Goal: Contribute content: Contribute content

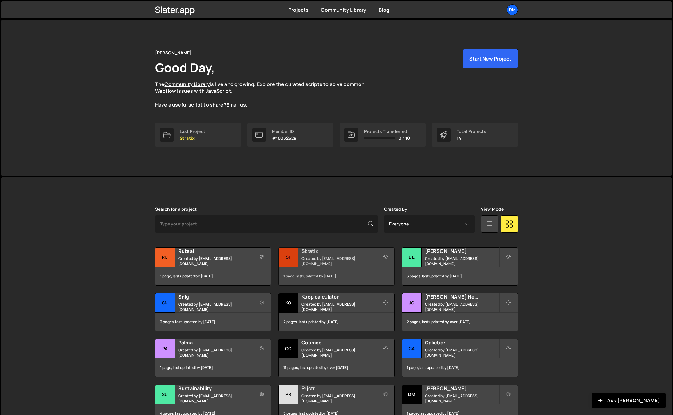
click at [317, 258] on small "Created by dmytrokaraulov@gmail.com" at bounding box center [338, 261] width 74 height 10
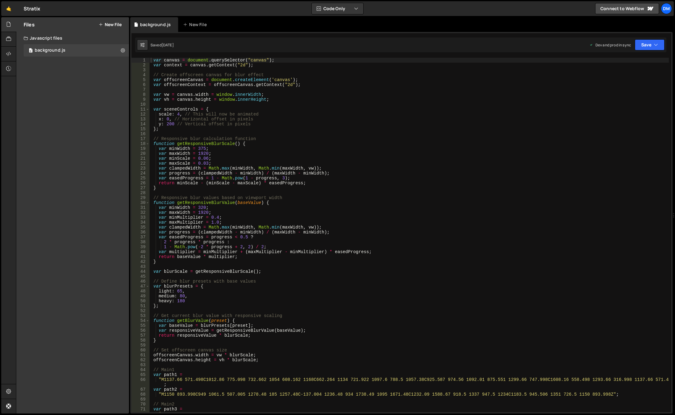
click at [111, 24] on button "New File" at bounding box center [110, 24] width 23 height 5
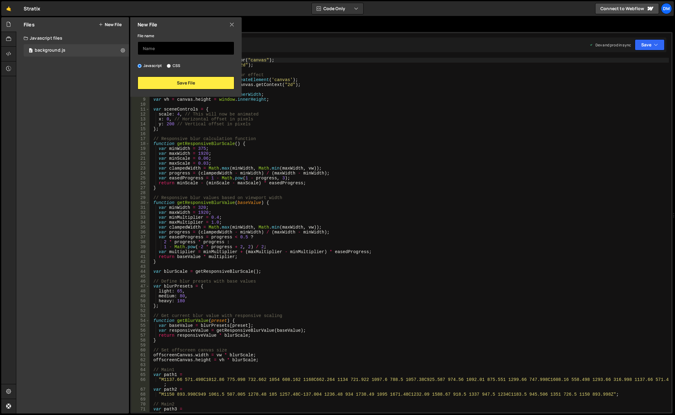
click at [172, 45] on input "text" at bounding box center [186, 48] width 97 height 14
type input "general"
click at [178, 85] on button "Save File" at bounding box center [186, 83] width 97 height 13
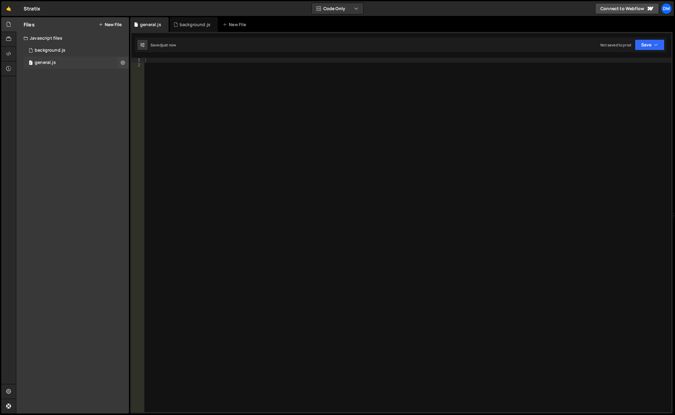
click at [81, 59] on div "0 general.js 0" at bounding box center [76, 63] width 105 height 12
click at [122, 62] on icon at bounding box center [123, 63] width 4 height 6
click at [99, 84] on div "Files New File Javascript files 0 background.js 0 0 general.js 0 CSS files Copy…" at bounding box center [72, 215] width 113 height 396
click at [171, 77] on button "Edit File Settings" at bounding box center [160, 75] width 60 height 12
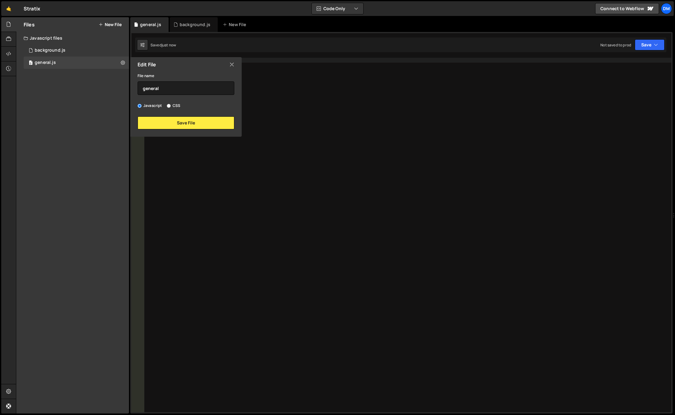
click at [97, 117] on div "Files New File Javascript files 0 background.js 0 0 general.js 0 CSS files Copy…" at bounding box center [72, 215] width 113 height 396
click at [164, 119] on button "Save File" at bounding box center [186, 122] width 97 height 13
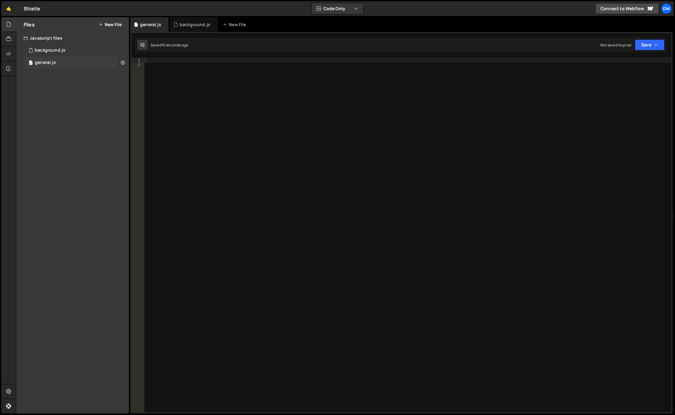
click at [124, 64] on icon at bounding box center [123, 63] width 4 height 6
click at [85, 84] on div "Files New File Javascript files 0 background.js 0 0 general.js 0 CSS files Copy…" at bounding box center [72, 215] width 113 height 396
click at [8, 56] on icon at bounding box center [8, 53] width 5 height 7
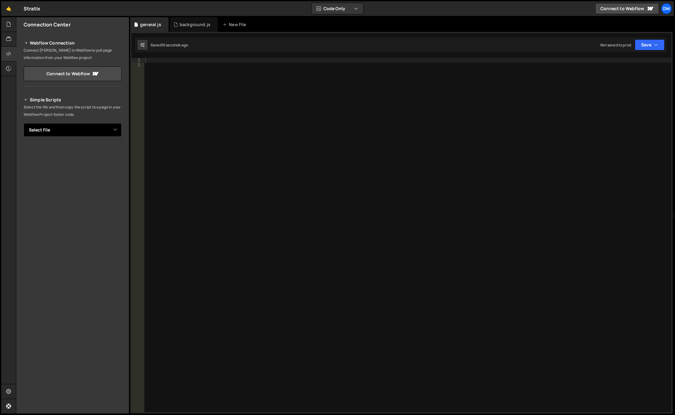
click at [77, 128] on select "Select File background.js general.js" at bounding box center [73, 130] width 98 height 14
select select "45802"
click at [24, 123] on select "Select File background.js general.js" at bounding box center [73, 130] width 98 height 14
click at [146, 24] on div "general.js" at bounding box center [150, 25] width 21 height 6
click at [259, 99] on div at bounding box center [408, 240] width 528 height 364
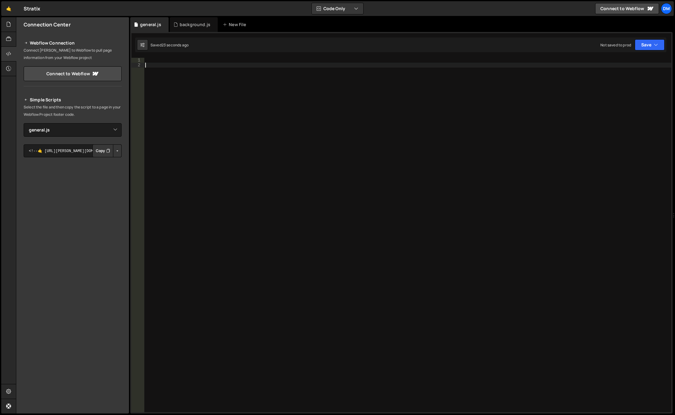
click at [242, 60] on div at bounding box center [408, 240] width 528 height 364
click at [175, 98] on div at bounding box center [408, 240] width 528 height 364
click at [175, 62] on div at bounding box center [408, 240] width 528 height 364
paste textarea "});"
click at [161, 60] on div "gsap . to ( ".masked" , { "--left" : "0%" , // slide mask to reveal full width …" at bounding box center [408, 240] width 528 height 364
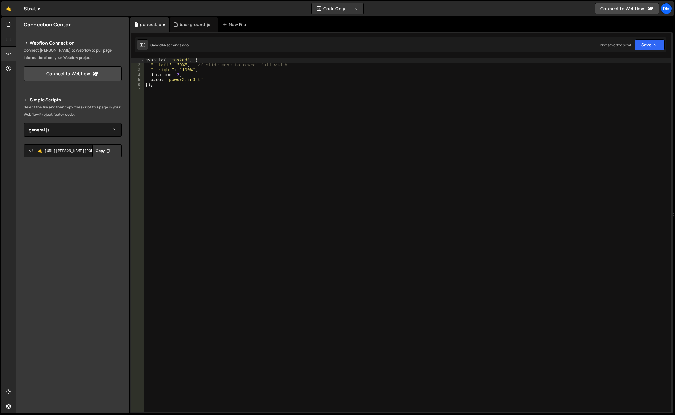
click at [161, 60] on div "gsap . to ( ".masked" , { "--left" : "0%" , // slide mask to reveal full width …" at bounding box center [408, 240] width 528 height 364
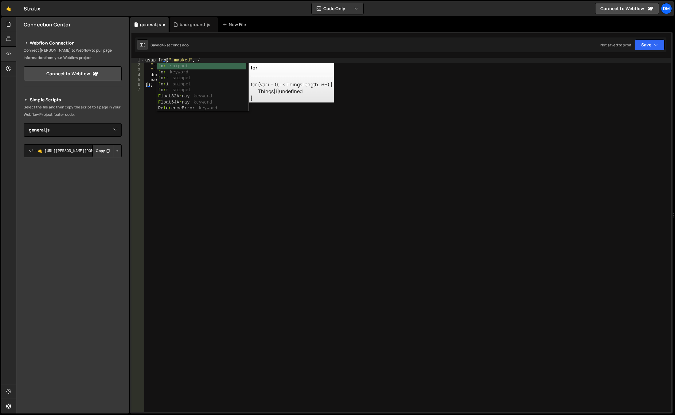
type textarea "gsap.from(".masked", {"
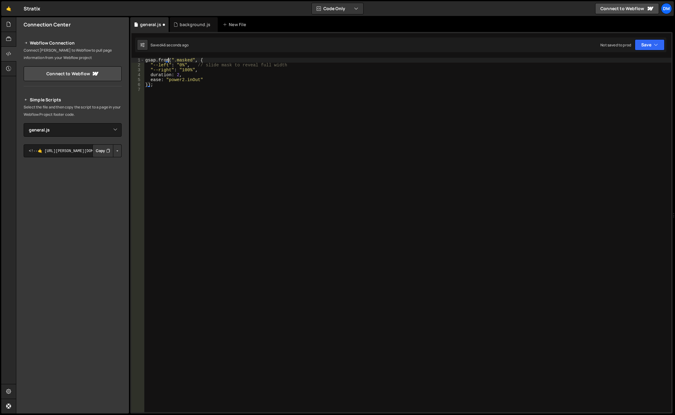
scroll to position [0, 2]
click at [197, 133] on div "gsap . from ( ".masked" , { "--left" : "0%" , // slide mask to reveal full widt…" at bounding box center [408, 240] width 528 height 364
click at [182, 61] on div "gsap . from ( ".masked" , { "--left" : "0%" , // slide mask to reveal full widt…" at bounding box center [408, 240] width 528 height 364
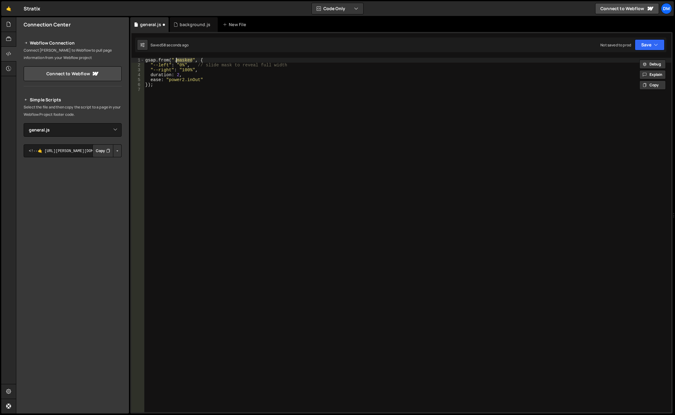
paste textarea "image-mask"
type textarea "gsap.from(".image-mask", {"
click at [234, 111] on div "gsap . from ( ".image-mask" , { "--left" : "0%" , // slide mask to reveal full …" at bounding box center [408, 240] width 528 height 364
drag, startPoint x: 197, startPoint y: 64, endPoint x: 307, endPoint y: 64, distance: 109.7
click at [307, 64] on div "gsap . from ( ".image-mask" , { "--left" : "0%" , // slide mask to reveal full …" at bounding box center [408, 240] width 528 height 364
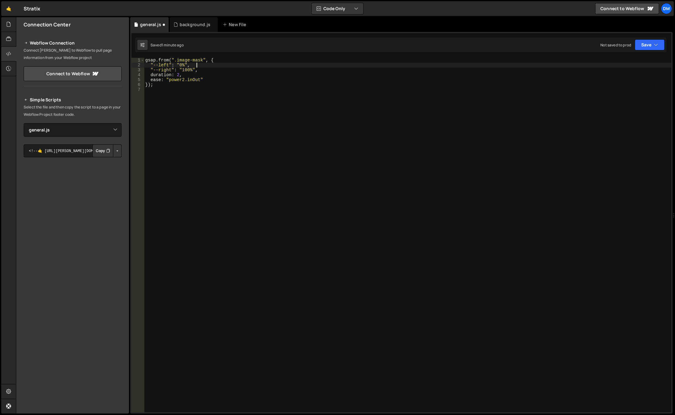
click at [306, 64] on div "gsap . from ( ".image-mask" , { "--left" : "0%" , "--right" : "100%" , duration…" at bounding box center [408, 240] width 528 height 364
click at [179, 65] on div "gsap . from ( ".image-mask" , { "--left" : "0%" , "--right" : "100%" , duration…" at bounding box center [408, 240] width 528 height 364
click at [186, 68] on div "gsap . from ( ".image-mask" , { "--left" : "40%" , "--right" : "100%" , duratio…" at bounding box center [408, 240] width 528 height 364
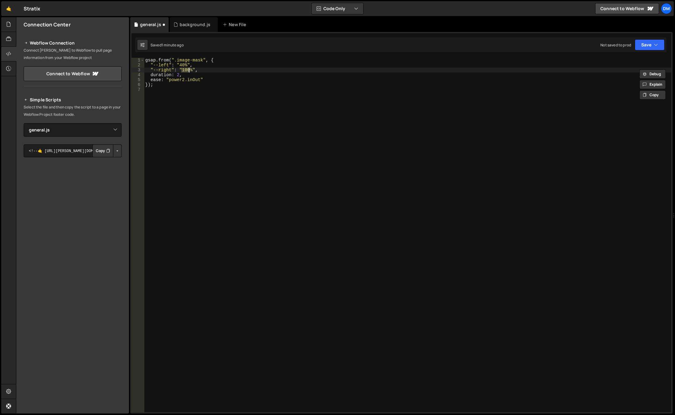
type textarea ""--right": "60%","
click at [376, 107] on div "gsap . from ( ".image-mask" , { "--left" : "40%" , "--right" : "60%" , duration…" at bounding box center [408, 240] width 528 height 364
drag, startPoint x: 643, startPoint y: 41, endPoint x: 640, endPoint y: 54, distance: 14.1
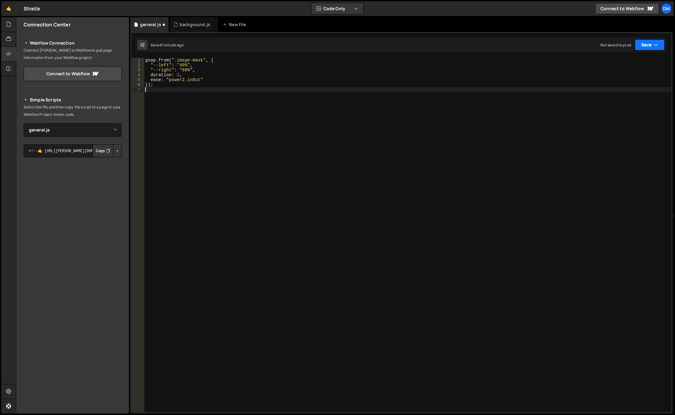
click at [643, 41] on button "Save" at bounding box center [650, 44] width 30 height 11
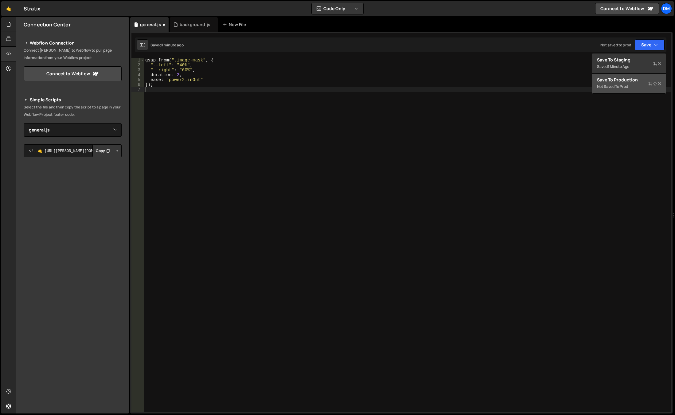
click at [630, 84] on div "Not saved to prod" at bounding box center [629, 86] width 64 height 7
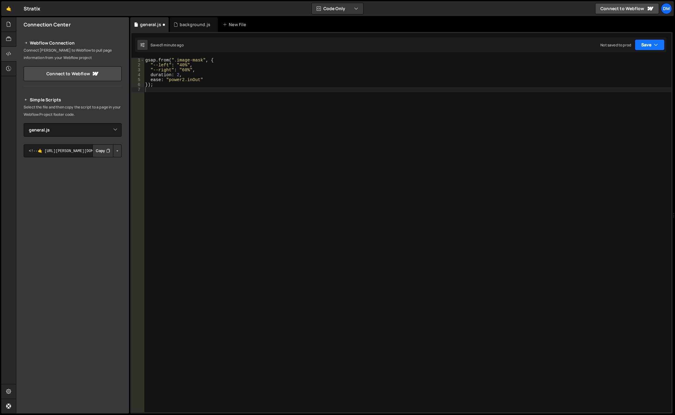
click at [646, 48] on button "Save" at bounding box center [650, 44] width 30 height 11
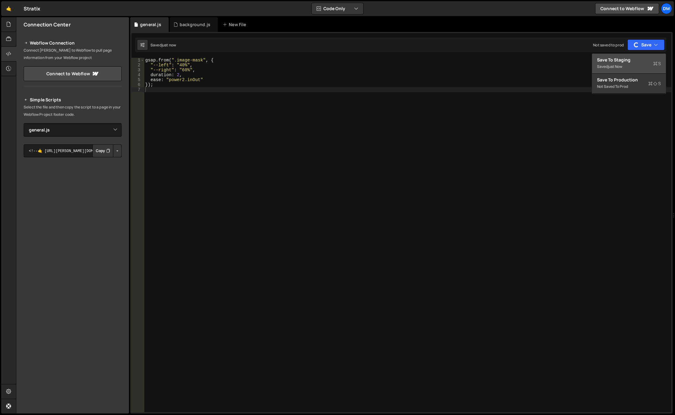
click at [632, 61] on div "Save to Staging S" at bounding box center [629, 60] width 64 height 6
click at [101, 151] on button "Copy" at bounding box center [102, 150] width 21 height 13
click at [191, 125] on div "gsap . from ( ".image-mask" , { "--left" : "40%" , "--right" : "60%" , duration…" at bounding box center [408, 240] width 528 height 364
click at [164, 58] on div "gsap . from ( ".image-mask" , { "--left" : "40%" , "--right" : "60%" , duration…" at bounding box center [408, 240] width 528 height 364
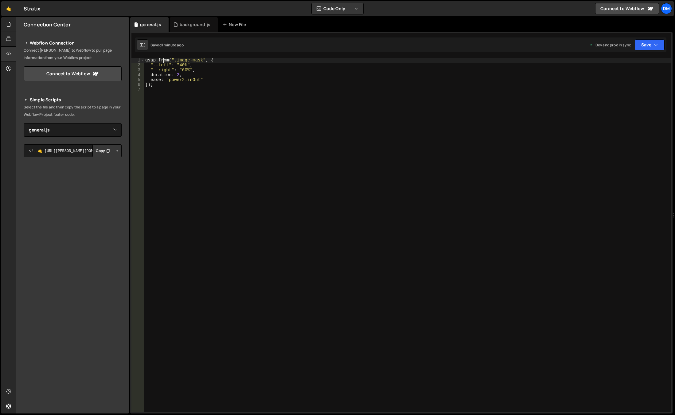
click at [164, 58] on div "gsap . from ( ".image-mask" , { "--left" : "40%" , "--right" : "60%" , duration…" at bounding box center [408, 240] width 528 height 364
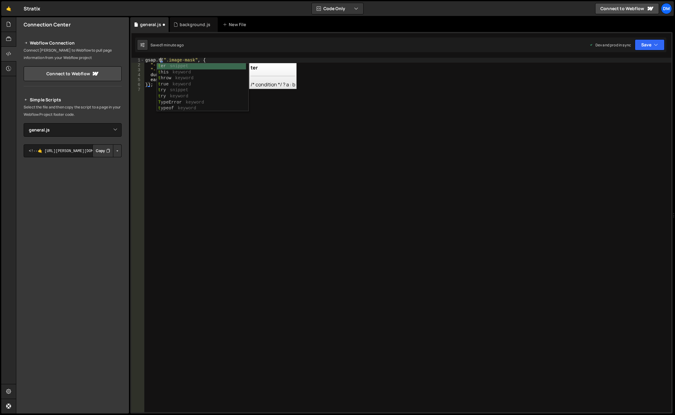
type textarea "[DOMAIN_NAME](".image-mask", {"
click at [225, 141] on div "gsap . to ( ".image-mask" , { "--left" : "40%" , "--right" : "60%" , duration :…" at bounding box center [408, 240] width 528 height 364
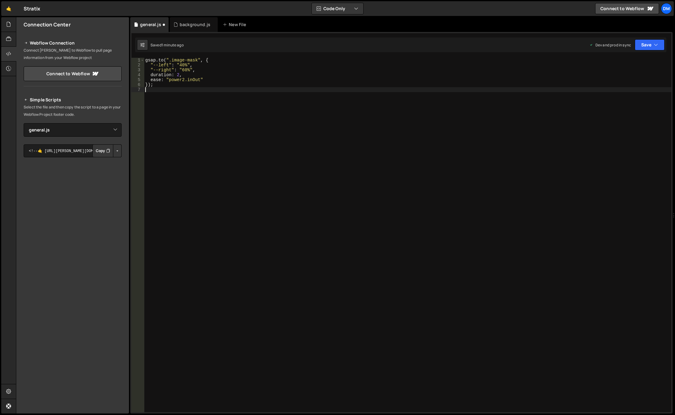
scroll to position [0, 0]
click at [655, 48] on button "Save" at bounding box center [650, 44] width 30 height 11
click at [643, 64] on div "Saved 1 minute ago" at bounding box center [629, 66] width 64 height 7
click at [654, 46] on button "Save" at bounding box center [650, 44] width 30 height 11
click at [627, 78] on div "Save to Production S" at bounding box center [629, 80] width 64 height 6
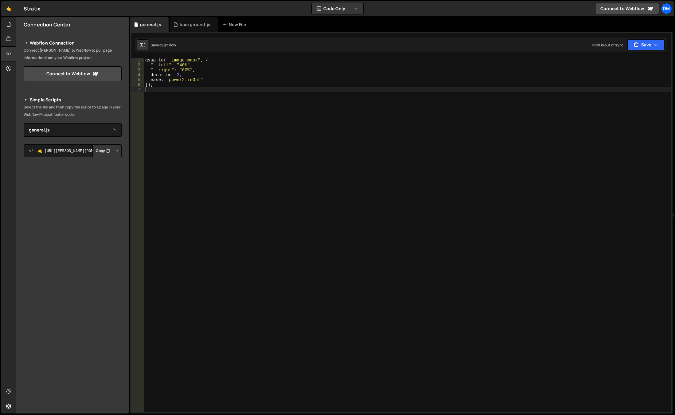
click at [413, 185] on div "gsap . to ( ".image-mask" , { "--left" : "40%" , "--right" : "60%" , duration :…" at bounding box center [408, 240] width 528 height 364
click at [159, 60] on div "gsap . to ( ".image-mask" , { "--left" : "40%" , "--right" : "60%" , duration :…" at bounding box center [408, 240] width 528 height 364
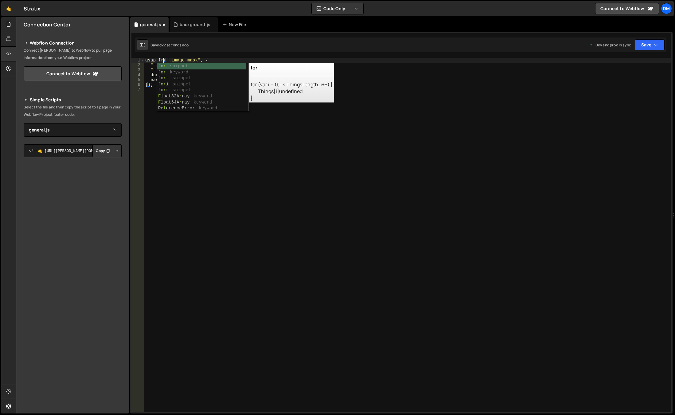
type textarea "gsap.from(".image-mask", {"
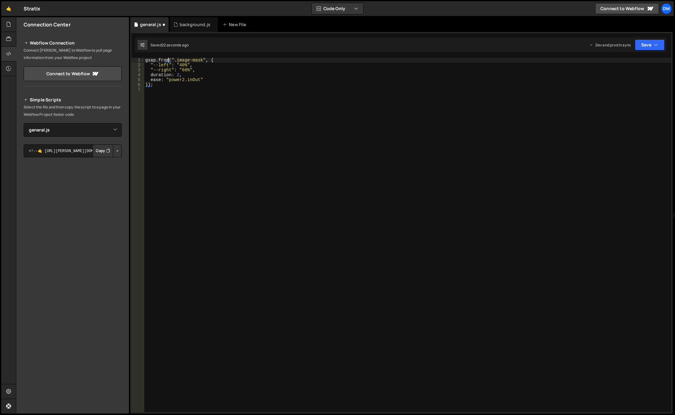
scroll to position [0, 2]
click at [170, 132] on div "gsap . from ( ".image-mask" , { "--left" : "40%" , "--right" : "60%" , duration…" at bounding box center [408, 240] width 528 height 364
click at [180, 65] on div "gsap . from ( ".image-mask" , { "--left" : "40%" , "--right" : "60%" , duration…" at bounding box center [408, 240] width 528 height 364
drag, startPoint x: 645, startPoint y: 43, endPoint x: 645, endPoint y: 47, distance: 3.4
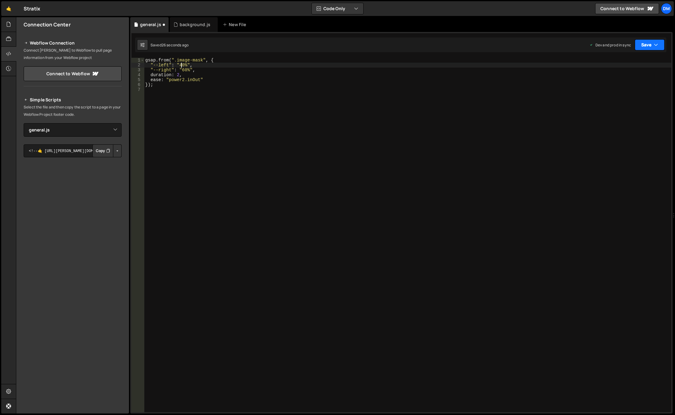
click at [646, 43] on button "Save" at bounding box center [650, 44] width 30 height 11
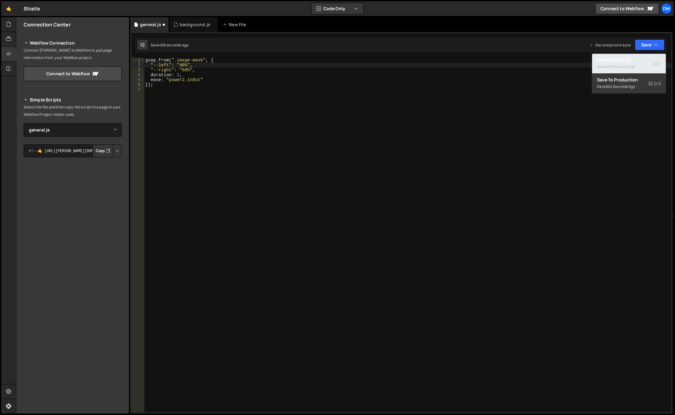
click at [637, 56] on button "Save to Staging S Saved 26 seconds ago" at bounding box center [629, 64] width 74 height 20
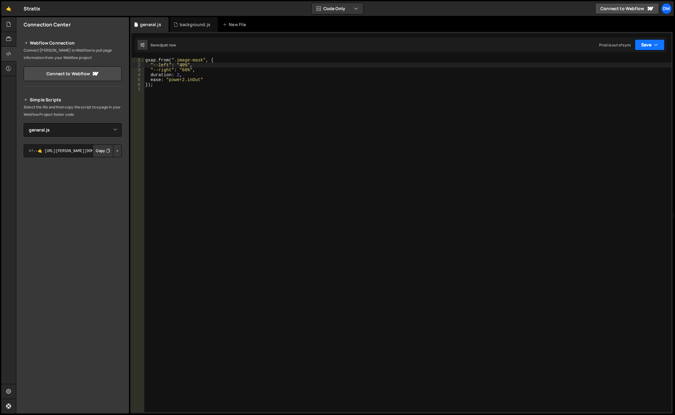
click at [645, 45] on button "Save" at bounding box center [650, 44] width 30 height 11
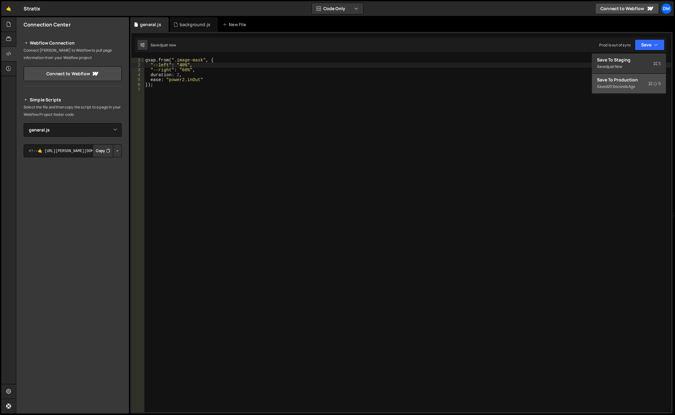
click at [626, 77] on div "Save to Production S" at bounding box center [629, 80] width 64 height 6
click at [168, 60] on div "gsap . from ( ".image-mask" , { "--left" : "40%" , "--right" : "60%" , duration…" at bounding box center [408, 240] width 528 height 364
type textarea "gsap.fromTo(".image-mask", {"
click at [190, 117] on div "gsap . fromTo ( ".image-mask" , { "--left" : "40%" , "--right" : "60%" , durati…" at bounding box center [408, 240] width 528 height 364
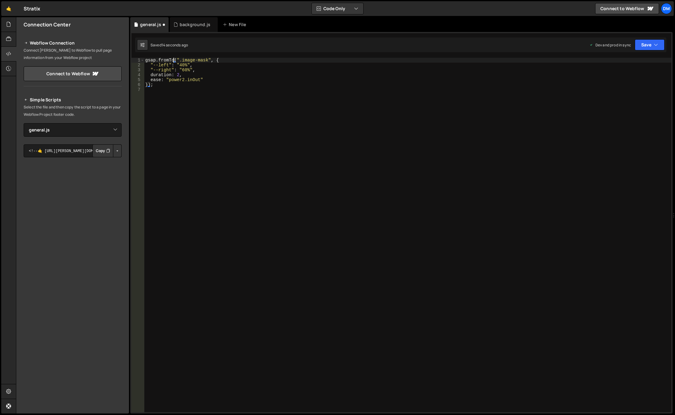
scroll to position [0, 0]
click at [214, 60] on div "gsap . fromTo ( ".image-mask" , { "--left" : "40%" , "--right" : "60%" , durati…" at bounding box center [408, 240] width 528 height 364
type textarea "{}, {"
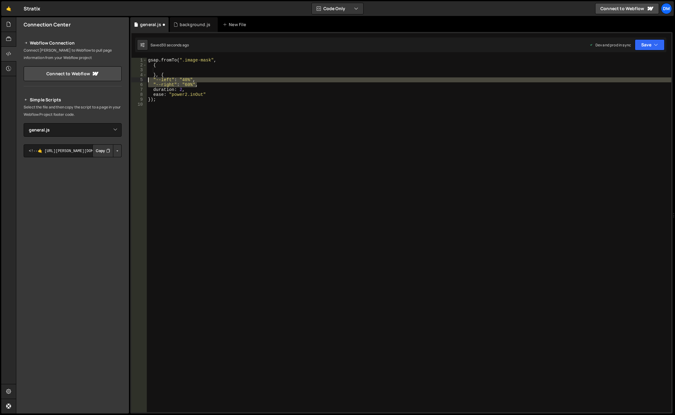
drag, startPoint x: 202, startPoint y: 85, endPoint x: 143, endPoint y: 80, distance: 59.8
click at [143, 80] on div "1 2 3 4 5 6 7 8 9 10 gsap . fromTo ( ".image-mask" , { } , { "--left" : "40%" ,…" at bounding box center [402, 235] width 540 height 355
type textarea ""--left": "40%", "--right": "60%","
click at [168, 68] on div "gsap . fromTo ( ".image-mask" , { } , { "--left" : "40%" , "--right" : "60%" , …" at bounding box center [409, 240] width 525 height 364
paste textarea ""--right": "60%","
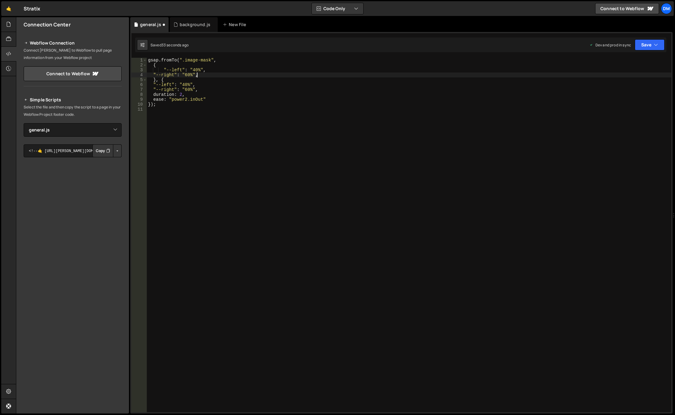
click at [153, 73] on div "gsap . fromTo ( ".image-mask" , { "--left" : "40%" , "--right" : "60%" , } , { …" at bounding box center [409, 240] width 525 height 364
drag, startPoint x: 163, startPoint y: 69, endPoint x: 128, endPoint y: 151, distance: 89.9
click at [163, 69] on div "gsap . fromTo ( ".image-mask" , { "--left" : "40%" , "--right" : "60%" , } , { …" at bounding box center [409, 240] width 525 height 364
click at [189, 70] on div "gsap . fromTo ( ".image-mask" , { "--left" : "40%" , "--right" : "60%" , } , { …" at bounding box center [409, 240] width 525 height 364
click at [184, 85] on div "gsap . fromTo ( ".image-mask" , { "--left" : "40%" , "--right" : "60%" , } , { …" at bounding box center [409, 240] width 525 height 364
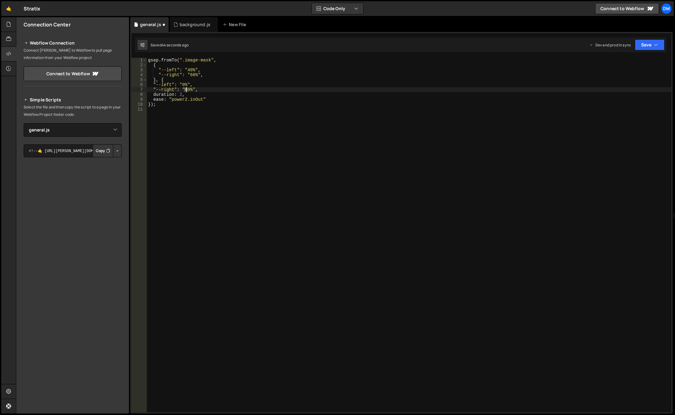
click at [186, 90] on div "gsap . fromTo ( ".image-mask" , { "--left" : "40%" , "--right" : "60%" , } , { …" at bounding box center [409, 240] width 525 height 364
type textarea ""--right": "100%","
click at [180, 199] on div "gsap . fromTo ( ".image-mask" , { "--left" : "40%" , "--right" : "60%" , } , { …" at bounding box center [409, 240] width 525 height 364
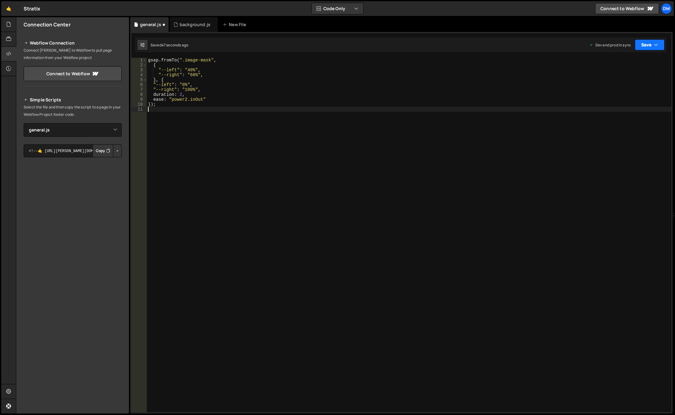
click at [638, 45] on button "Save" at bounding box center [650, 44] width 30 height 11
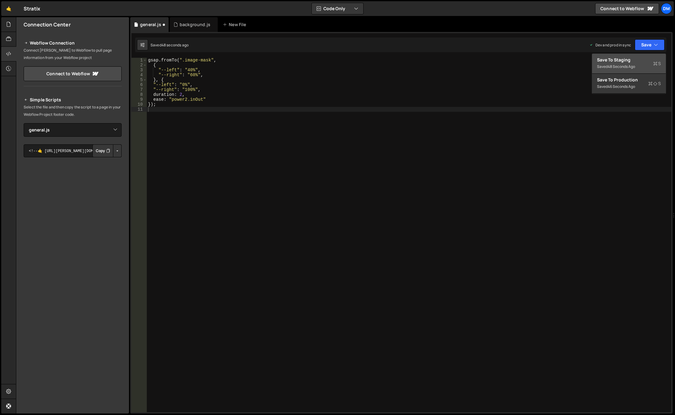
click at [641, 57] on div "Save to Staging S" at bounding box center [629, 60] width 64 height 6
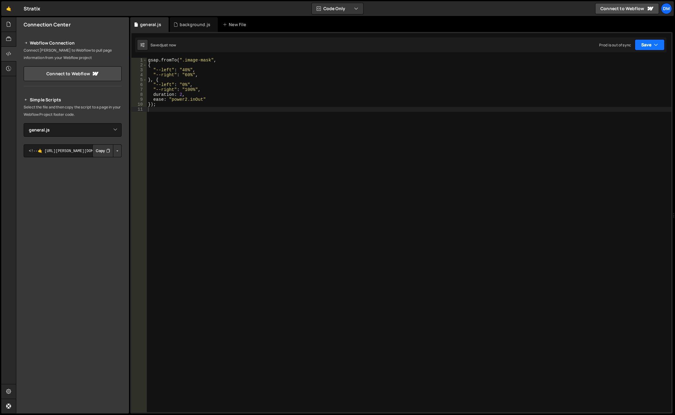
click at [646, 42] on button "Save" at bounding box center [650, 44] width 30 height 11
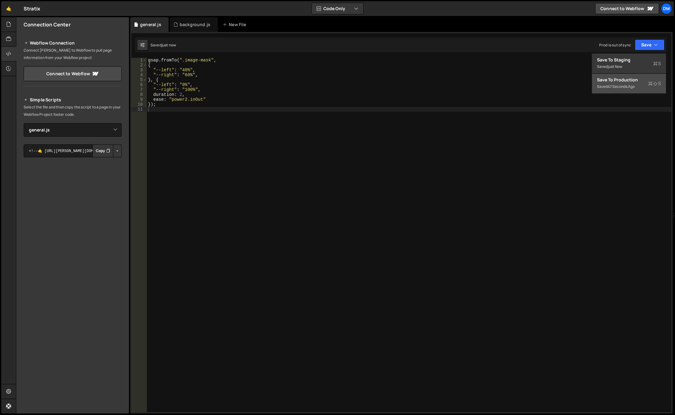
click at [626, 82] on div "Save to Production S" at bounding box center [629, 80] width 64 height 6
click at [469, 149] on div "gsap . fromTo ( ".image-mask" , { "--left" : "40%" , "--right" : "60%" , } , { …" at bounding box center [409, 240] width 525 height 364
click at [183, 70] on div "gsap . fromTo ( ".image-mask" , { "--left" : "40%" , "--right" : "60%" , } , { …" at bounding box center [409, 240] width 525 height 364
drag, startPoint x: 187, startPoint y: 91, endPoint x: 181, endPoint y: 121, distance: 30.1
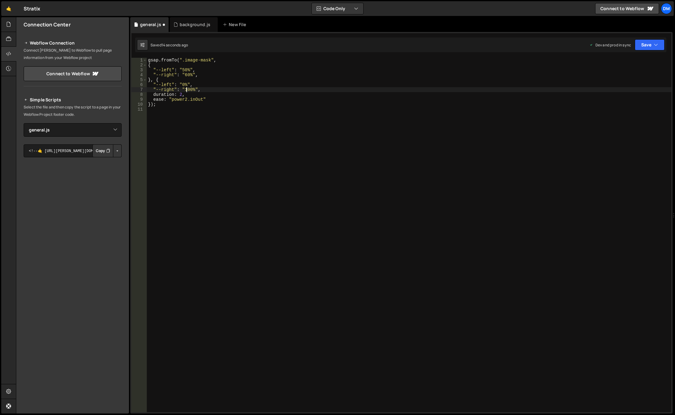
click at [187, 91] on div "gsap . fromTo ( ".image-mask" , { "--left" : "50%" , "--right" : "60%" , } , { …" at bounding box center [409, 240] width 525 height 364
click at [185, 74] on div "gsap . fromTo ( ".image-mask" , { "--left" : "50%" , "--right" : "60%" , } , { …" at bounding box center [409, 240] width 525 height 364
type textarea ""--right": "50%","
click at [281, 202] on div "gsap . fromTo ( ".image-mask" , { "--left" : "50%" , "--right" : "50%" , } , { …" at bounding box center [409, 240] width 525 height 364
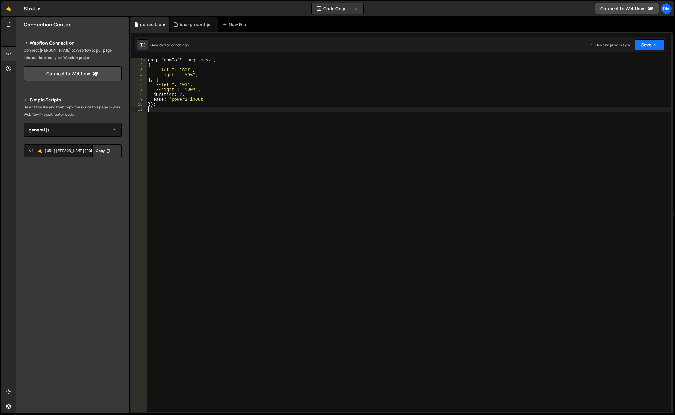
click at [648, 44] on button "Save" at bounding box center [650, 44] width 30 height 11
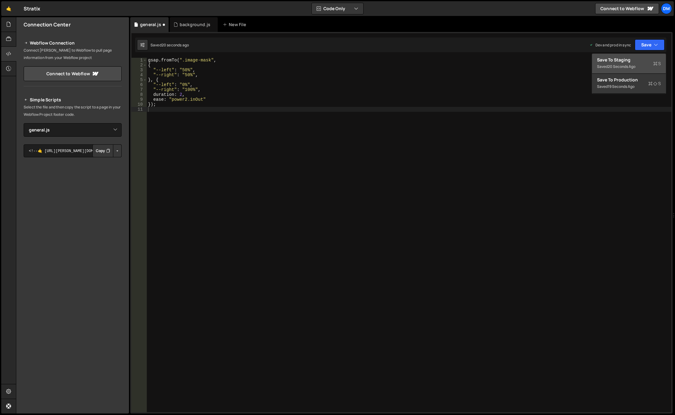
click at [634, 57] on div "Save to Staging S" at bounding box center [629, 60] width 64 height 6
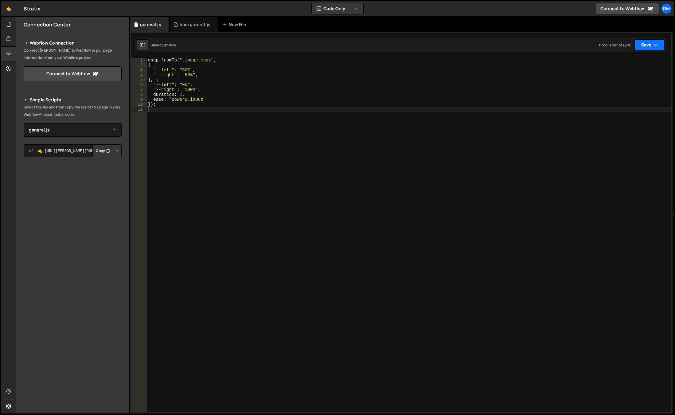
click at [644, 43] on button "Save" at bounding box center [650, 44] width 30 height 11
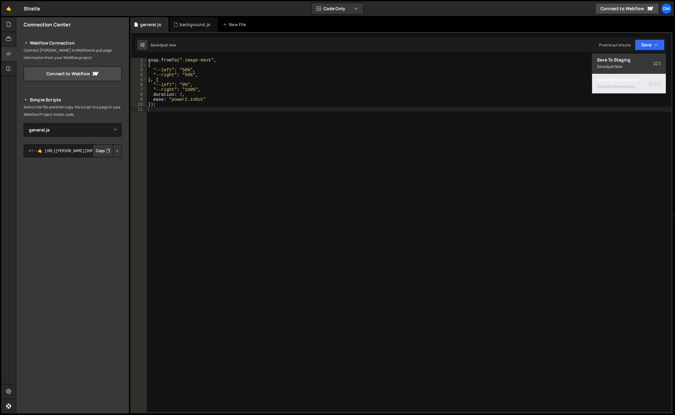
click at [623, 78] on div "Save to Production S" at bounding box center [629, 80] width 64 height 6
click at [260, 167] on div "gsap . fromTo ( ".image-mask" , { "--left" : "50%" , "--right" : "50%" , } , { …" at bounding box center [409, 240] width 525 height 364
click at [190, 53] on div "1 2 3 4 5 6 7 8 9 10 11 12 13 14 15 16 17 18 19 20 21 22 23 24 25 26 27 28 29 3…" at bounding box center [401, 223] width 543 height 382
click at [151, 60] on div "gsap . fromTo ( ".image-mask" , { "--left" : "50%" , "--right" : "50%" , } , { …" at bounding box center [409, 240] width 525 height 364
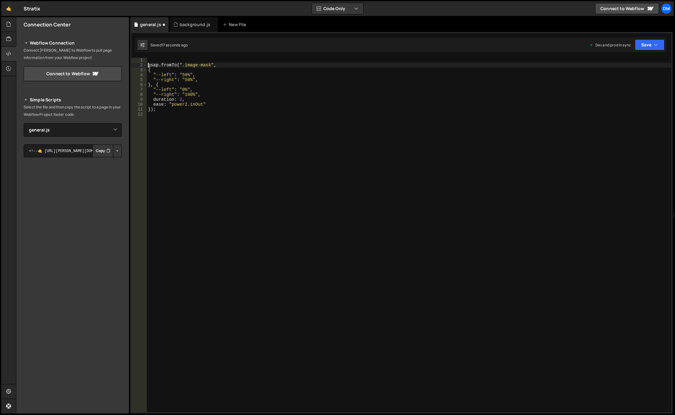
type textarea "gsap.fromTo(".image-mask","
paste textarea "let targets = gsap.utils.toArray(".class");"
click at [154, 65] on div "let targets = gsap . utils . toArray ( ".class" ) ; gsap . fromTo ( ".image-mas…" at bounding box center [409, 240] width 525 height 364
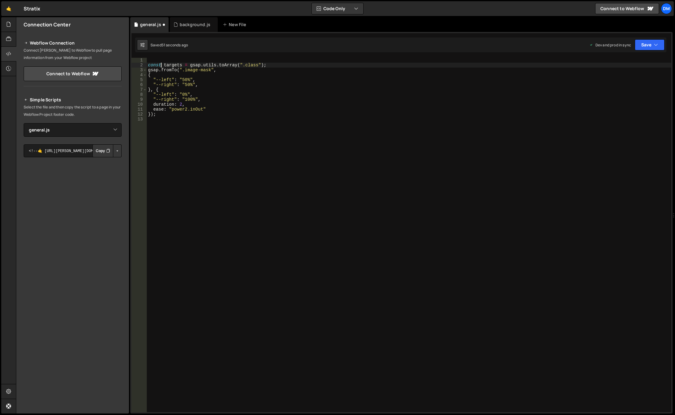
click at [173, 65] on div "const targets = gsap . utils . toArray ( ".class" ) ; gsap . fromTo ( ".image-m…" at bounding box center [409, 240] width 525 height 364
drag, startPoint x: 351, startPoint y: 118, endPoint x: 324, endPoint y: 95, distance: 35.8
click at [350, 116] on div "const imgs = gsap . utils . toArray ( ".class" ) ; gsap . fromTo ( ".image-mask…" at bounding box center [409, 240] width 525 height 364
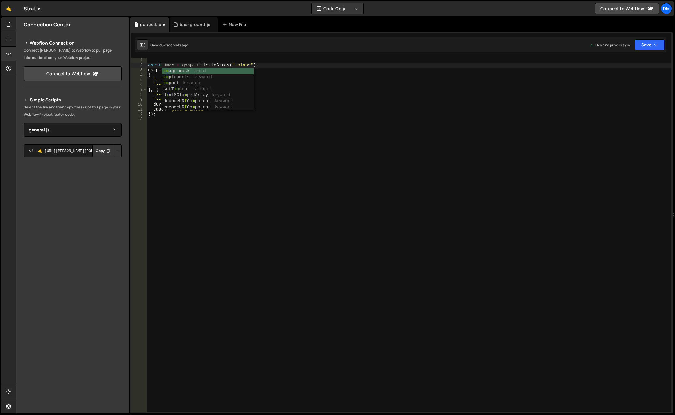
scroll to position [0, 0]
click at [241, 65] on div "const imgs = gsap . utils . toArray ( ".class" ) ; gsap . fromTo ( ".image-mask…" at bounding box center [409, 240] width 525 height 364
paste textarea "image-container"
click at [297, 81] on div "const imgs = gsap . utils . toArray ( ".image-container" ) ; gsap . fromTo ( ".…" at bounding box center [409, 240] width 525 height 364
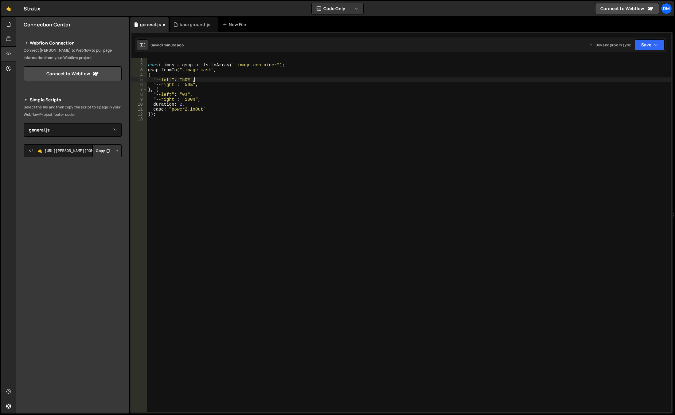
click at [289, 63] on div "const imgs = gsap . utils . toArray ( ".image-container" ) ; gsap . fromTo ( ".…" at bounding box center [409, 240] width 525 height 364
type textarea "const imgs = gsap.utils.toArray(".image-container").forEach(img => {});"
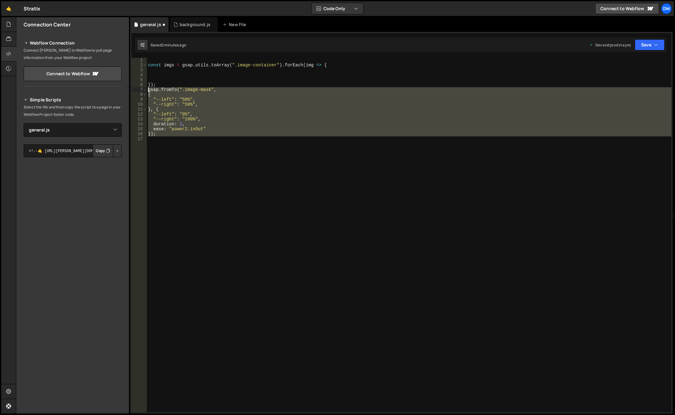
drag, startPoint x: 168, startPoint y: 138, endPoint x: 136, endPoint y: 90, distance: 57.8
click at [136, 90] on div "1 2 3 4 5 6 7 8 9 10 11 12 13 14 15 16 17 const imgs = gsap . utils . toArray (…" at bounding box center [402, 235] width 540 height 355
type textarea "gsap.fromTo(".image-mask", {"
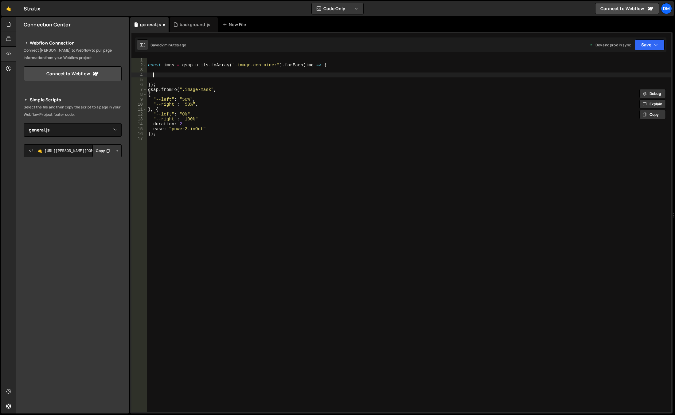
click at [167, 73] on div "const imgs = gsap . utils . toArray ( ".image-container" ) . forEach ( img => {…" at bounding box center [409, 240] width 525 height 364
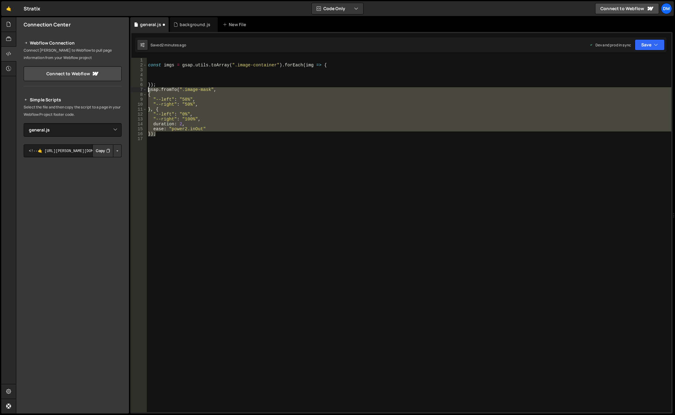
drag, startPoint x: 166, startPoint y: 135, endPoint x: 137, endPoint y: 88, distance: 55.5
click at [137, 88] on div "1 2 3 4 5 6 7 8 9 10 11 12 13 14 15 16 17 const imgs = gsap . utils . toArray (…" at bounding box center [402, 235] width 540 height 355
type textarea "gsap.fromTo(".image-mask", {"
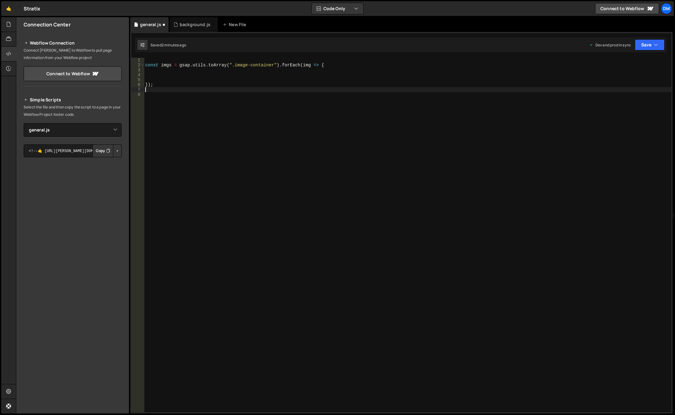
click at [163, 72] on div "const imgs = gsap . utils . toArray ( ".image-container" ) . forEach ( img => {…" at bounding box center [408, 240] width 528 height 364
paste textarea "});"
type textarea "});"
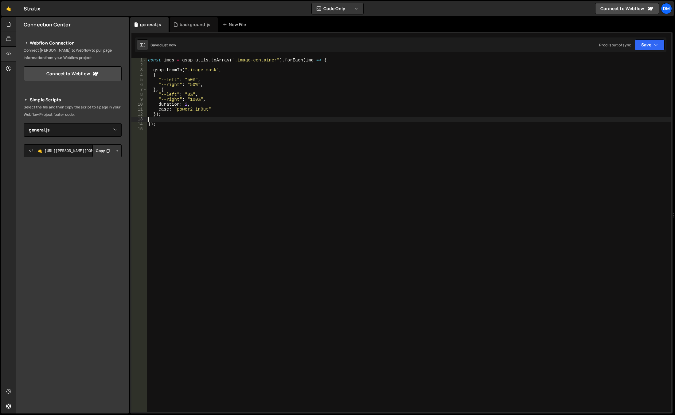
click at [209, 66] on div "const imgs = gsap . utils . toArray ( ".image-container" ) . forEach ( img => {…" at bounding box center [409, 240] width 525 height 364
click at [168, 65] on div "const imgs = gsap . utils . toArray ( ".image-container" ) . forEach ( img => {…" at bounding box center [409, 240] width 525 height 364
click at [307, 61] on div "const imgs = gsap . utils . toArray ( ".image-container" ) . forEach ( img => {…" at bounding box center [409, 240] width 525 height 364
type textarea "const imgs = gsap.utils.toArray(".image-container").forEach(img => {"
click at [307, 61] on div "const imgs = gsap . utils . toArray ( ".image-container" ) . forEach ( img => {…" at bounding box center [409, 240] width 525 height 364
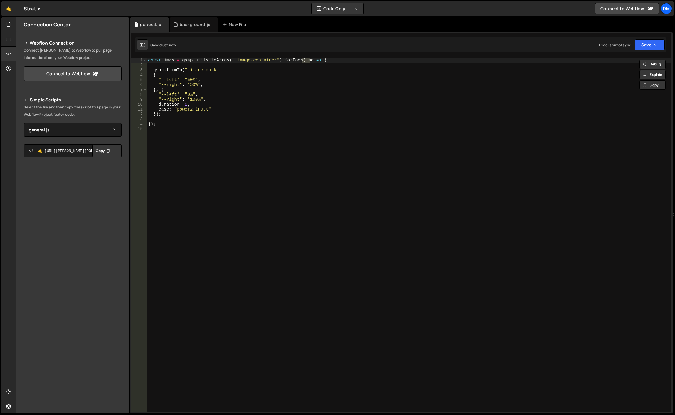
click at [180, 66] on div "const imgs = gsap . utils . toArray ( ".image-container" ) . forEach ( img => {…" at bounding box center [409, 240] width 525 height 364
paste textarea "img"
drag, startPoint x: 190, startPoint y: 70, endPoint x: 215, endPoint y: 71, distance: 24.9
click at [215, 71] on div "const imgs = gsap . utils . toArray ( ".image-container" ) . forEach ( img => {…" at bounding box center [409, 240] width 525 height 364
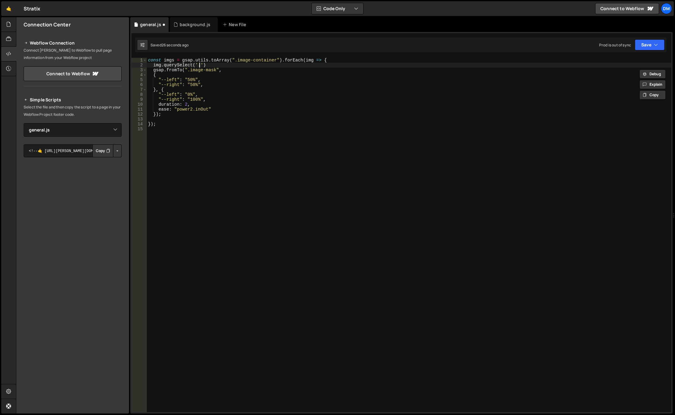
drag, startPoint x: 199, startPoint y: 64, endPoint x: 200, endPoint y: 73, distance: 8.4
click at [199, 64] on div "const imgs = gsap . utils . toArray ( ".image-container" ) . forEach ( img => {…" at bounding box center [409, 240] width 525 height 364
paste textarea "image-mask"
click at [154, 66] on div "const imgs = gsap . utils . toArray ( ".image-container" ) . forEach ( img => {…" at bounding box center [409, 240] width 525 height 364
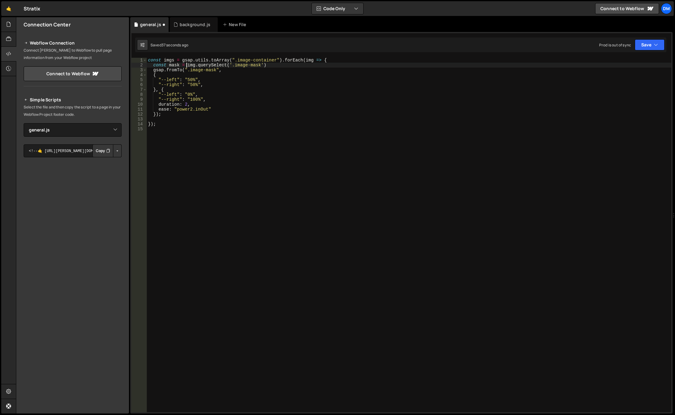
click at [269, 66] on div "const imgs = gsap . utils . toArray ( ".image-container" ) . forEach ( img => {…" at bounding box center [409, 240] width 525 height 364
click at [266, 77] on div "const imgs = gsap . utils . toArray ( ".image-container" ) . forEach ( img => {…" at bounding box center [409, 240] width 525 height 364
click at [327, 60] on div "const imgs = gsap . utils . toArray ( ".image-container" ) . forEach ( img => {…" at bounding box center [409, 240] width 525 height 364
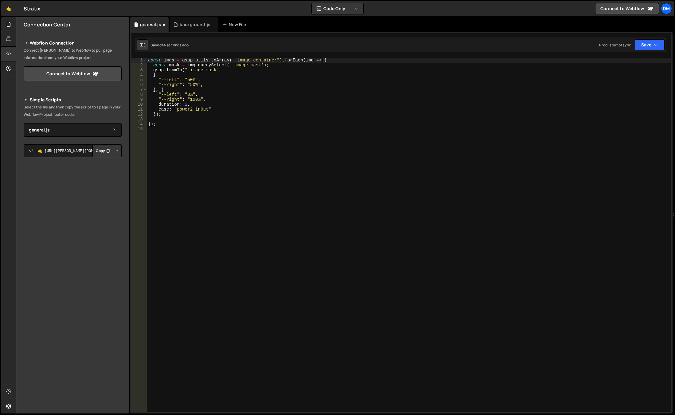
type textarea "const imgs = gsap.utils.toArray(".image-container").forEach(img => {"
type textarea "const imgTl = gsap.timeline({})"
type textarea "scrollTrigger: {}"
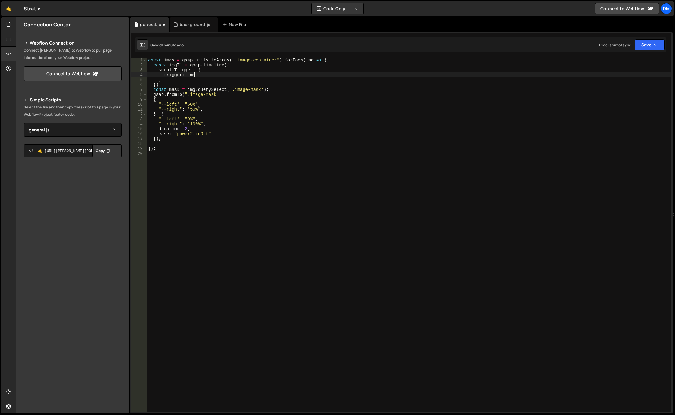
scroll to position [0, 3]
type textarea "trigger: img,"
type textarea "start: 'top 90%'"
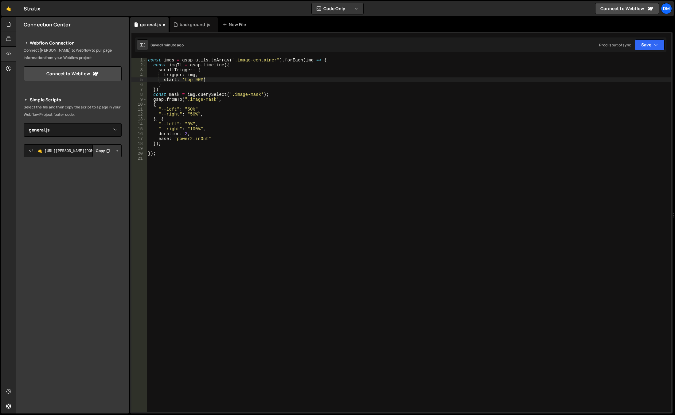
type textarea "start: 'top 90%',"
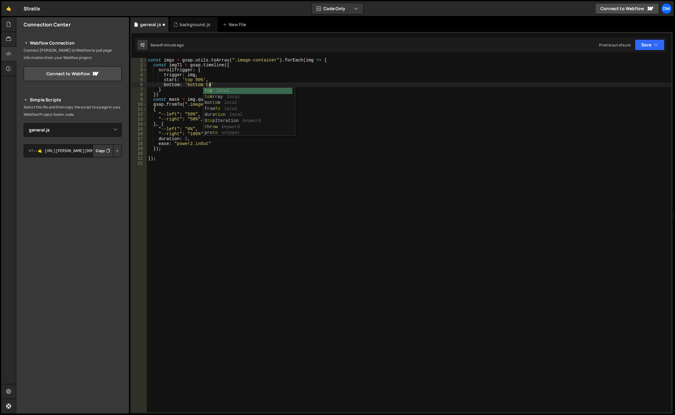
scroll to position [0, 4]
type textarea "bottom: 'bottom top',"
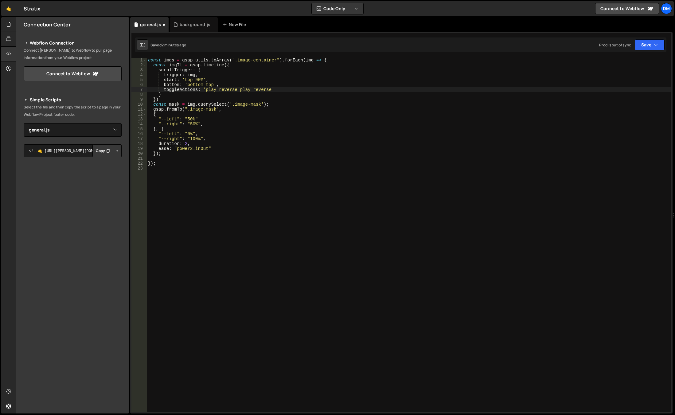
scroll to position [0, 8]
drag, startPoint x: 267, startPoint y: 105, endPoint x: 143, endPoint y: 106, distance: 123.5
click at [143, 106] on div "toggleActions: 'play reverse play reverse 1 2 3 4 5 6 7 8 9 10 11 12 13 14 15 1…" at bounding box center [402, 235] width 540 height 355
type textarea "const mask = img.querySelect('.image-mask');"
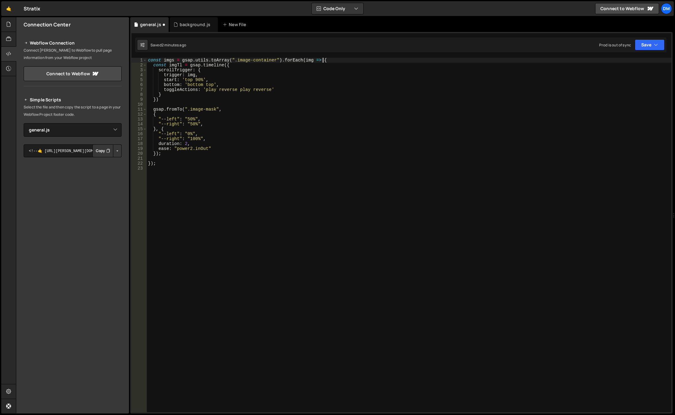
click at [328, 61] on div "const imgs = gsap . utils . toArray ( ".image-container" ) . forEach ( img => {…" at bounding box center [409, 240] width 525 height 364
type textarea "const imgs = gsap.utils.toArray(".image-container").forEach(img => {"
paste textarea "const mask = img.querySelect('.image-mask');"
click at [241, 100] on div "const imgs = gsap . utils . toArray ( ".image-container" ) . forEach ( img => {…" at bounding box center [409, 240] width 525 height 364
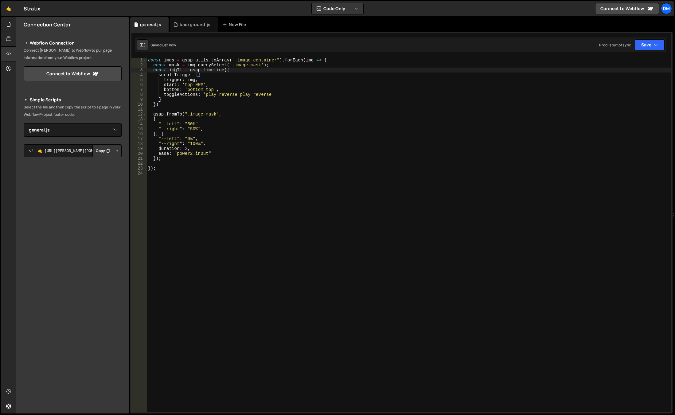
click at [173, 70] on div "const imgs = gsap . utils . toArray ( ".image-container" ) . forEach ( img => {…" at bounding box center [409, 240] width 525 height 364
click at [156, 113] on div "const imgs = gsap . utils . toArray ( ".image-container" ) . forEach ( img => {…" at bounding box center [409, 240] width 525 height 364
paste textarea "imgTl"
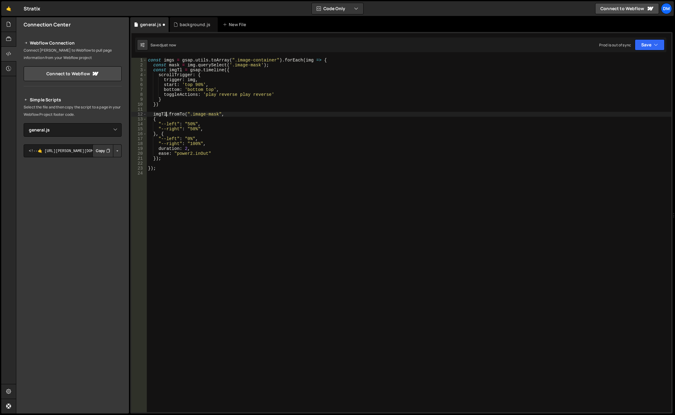
click at [257, 119] on div "const imgs = gsap . utils . toArray ( ".image-container" ) . forEach ( img => {…" at bounding box center [409, 240] width 525 height 364
click at [225, 64] on div "const imgs = gsap . utils . toArray ( ".image-container" ) . forEach ( img => {…" at bounding box center [409, 240] width 525 height 364
drag, startPoint x: 651, startPoint y: 43, endPoint x: 632, endPoint y: 56, distance: 22.1
click at [651, 43] on button "Save" at bounding box center [650, 44] width 30 height 11
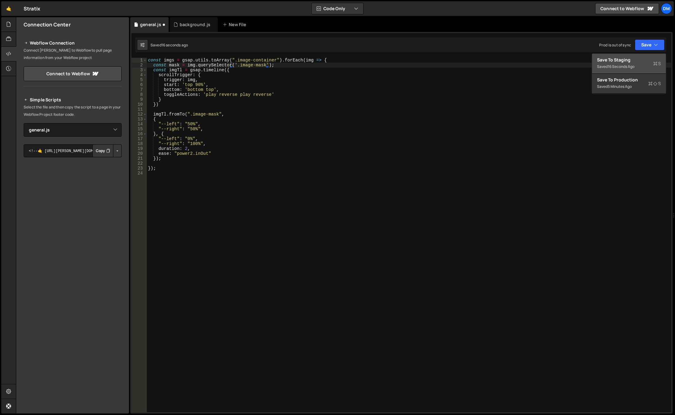
click at [627, 60] on div "Save to Staging S" at bounding box center [629, 60] width 64 height 6
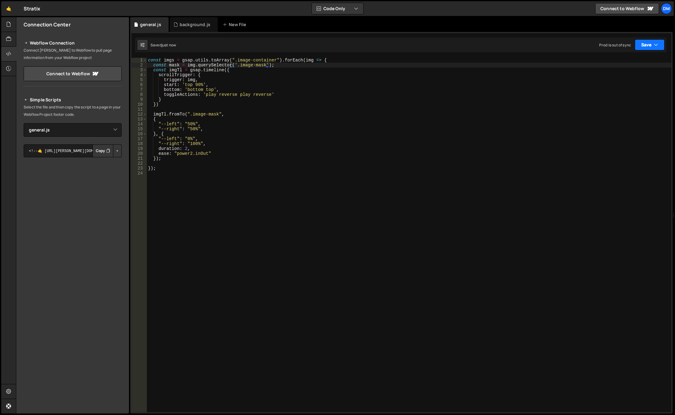
click at [651, 47] on button "Save" at bounding box center [650, 44] width 30 height 11
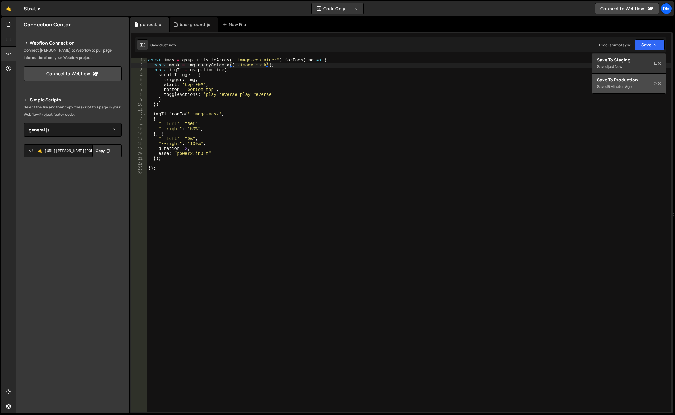
click at [620, 79] on div "Save to Production S" at bounding box center [629, 80] width 64 height 6
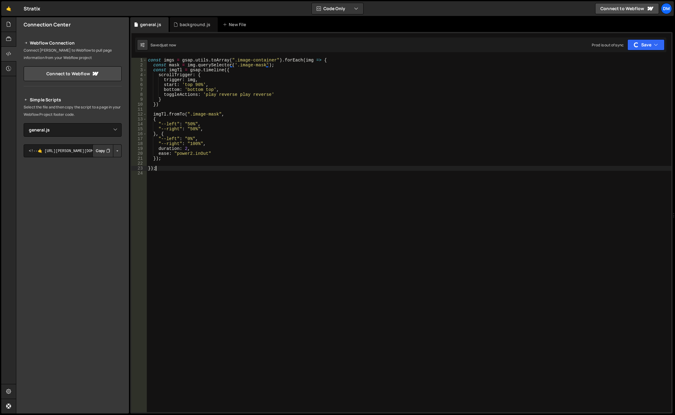
scroll to position [0, 0]
click at [410, 167] on div "const imgs = gsap . utils . toArray ( ".image-container" ) . forEach ( img => {…" at bounding box center [409, 240] width 525 height 364
click at [648, 44] on button "Save" at bounding box center [650, 44] width 30 height 11
click at [616, 86] on div "just now" at bounding box center [615, 86] width 14 height 5
click at [645, 45] on button "Save" at bounding box center [646, 44] width 37 height 11
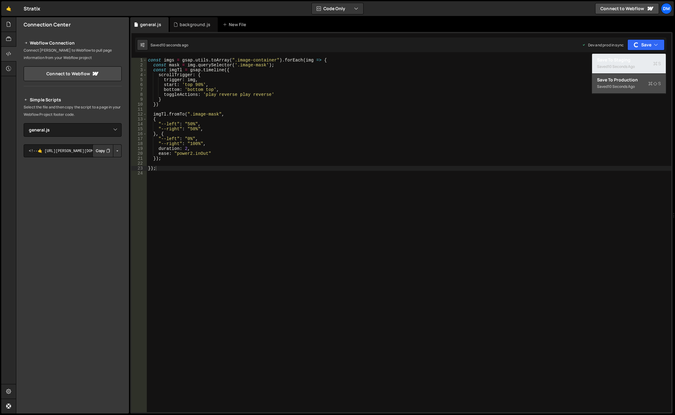
click at [622, 65] on div "10 seconds ago" at bounding box center [621, 66] width 27 height 5
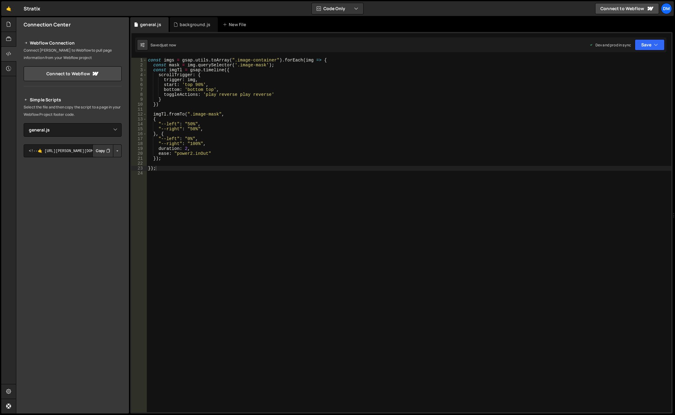
click at [258, 126] on div "const imgs = gsap . utils . toArray ( ".image-container" ) . forEach ( img => {…" at bounding box center [409, 240] width 525 height 364
click at [190, 154] on div "const imgs = gsap . utils . toArray ( ".image-container" ) . forEach ( img => {…" at bounding box center [409, 240] width 525 height 364
click at [273, 155] on div "const imgs = gsap . utils . toArray ( ".image-container" ) . forEach ( img => {…" at bounding box center [409, 240] width 525 height 364
click at [174, 97] on div "const imgs = gsap . utils . toArray ( ".image-container" ) . forEach ( img => {…" at bounding box center [409, 240] width 525 height 364
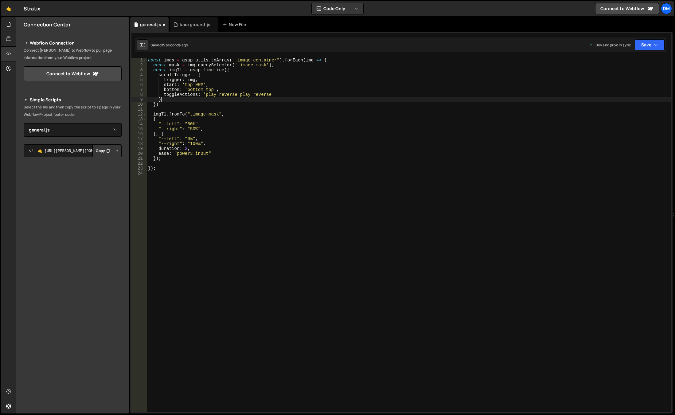
scroll to position [0, 1]
type textarea "},"
type textarea "defaults: {}"
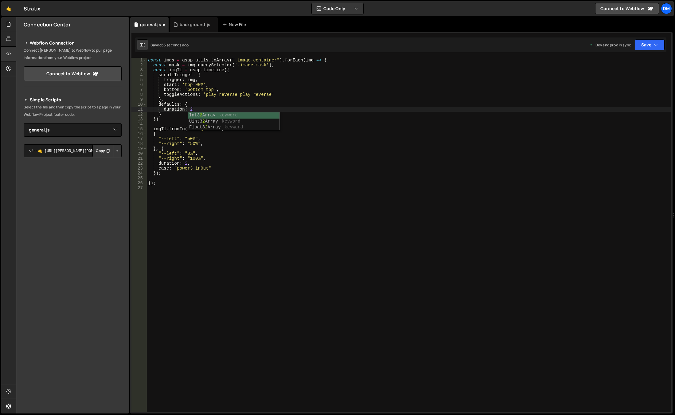
type textarea "duration: 2,"
drag, startPoint x: 211, startPoint y: 173, endPoint x: 173, endPoint y: 173, distance: 37.5
click at [173, 173] on div "const imgs = gsap . utils . toArray ( ".image-container" ) . forEach ( img => {…" at bounding box center [409, 240] width 525 height 364
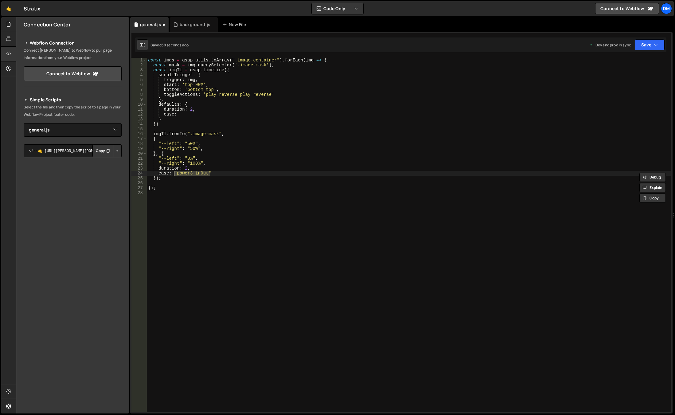
click at [185, 115] on div "const imgs = gsap . utils . toArray ( ".image-container" ) . forEach ( img => {…" at bounding box center [409, 240] width 525 height 364
paste textarea ""power3.inOut""
click at [220, 124] on div "const imgs = gsap . utils . toArray ( ".image-container" ) . forEach ( img => {…" at bounding box center [409, 240] width 525 height 364
click at [205, 132] on div "const imgs = gsap . utils . toArray ( ".image-container" ) . forEach ( img => {…" at bounding box center [409, 240] width 525 height 364
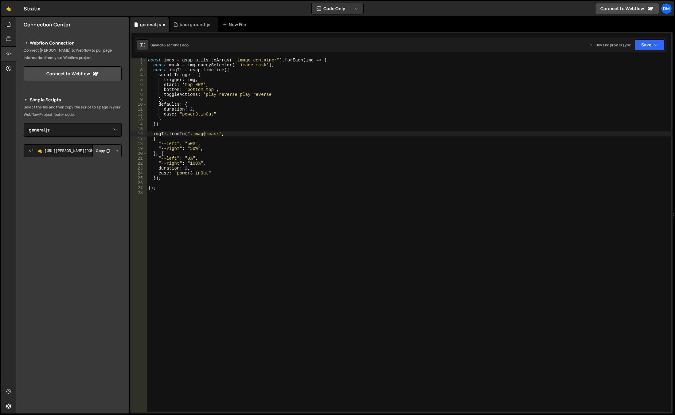
click at [187, 140] on div "const imgs = gsap . utils . toArray ( ".image-container" ) . forEach ( img => {…" at bounding box center [409, 240] width 525 height 364
type textarea "{"
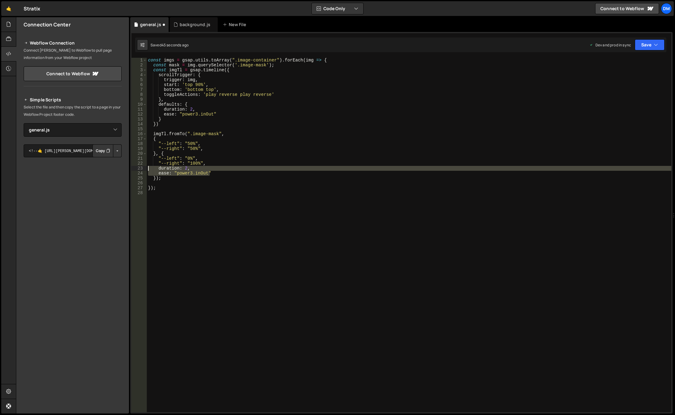
scroll to position [0, 0]
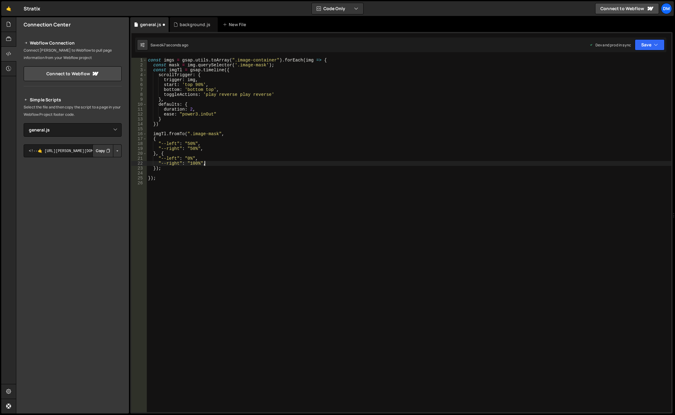
click at [234, 136] on div "const imgs = gsap . utils . toArray ( ".image-container" ) . forEach ( img => {…" at bounding box center [409, 240] width 525 height 364
drag, startPoint x: 280, startPoint y: 65, endPoint x: 153, endPoint y: 65, distance: 126.6
click at [153, 65] on div "const imgs = gsap . utils . toArray ( ".image-container" ) . forEach ( img => {…" at bounding box center [409, 240] width 525 height 364
type textarea "const mask = img.querySelector('.image-mask');"
click at [284, 64] on div "const imgs = gsap . utils . toArray ( ".image-container" ) . forEach ( img => {…" at bounding box center [409, 235] width 525 height 355
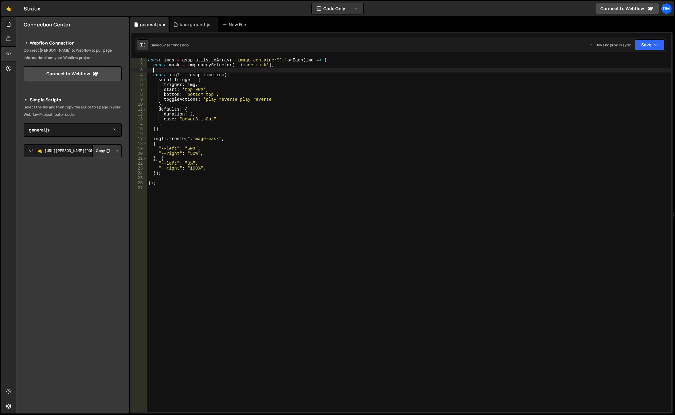
paste textarea "const mask = img.querySelector('.image-mask');"
click at [175, 71] on div "const imgs = gsap . utils . toArray ( ".image-container" ) . forEach ( img => {…" at bounding box center [409, 240] width 525 height 364
drag, startPoint x: 214, startPoint y: 61, endPoint x: 223, endPoint y: 65, distance: 10.5
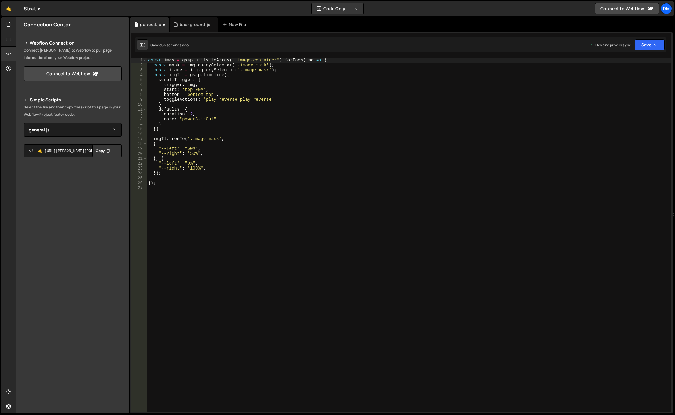
click at [214, 61] on div "const imgs = gsap . utils . toArray ( ".image-container" ) . forEach ( img => {…" at bounding box center [409, 240] width 525 height 364
click at [244, 71] on div "const imgs = gsap . utils . toArray ( ".image-container" ) . forEach ( img => {…" at bounding box center [409, 240] width 525 height 364
drag, startPoint x: 242, startPoint y: 71, endPoint x: 266, endPoint y: 71, distance: 24.3
click at [266, 71] on div "const imgs = gsap . utils . toArray ( ".image-container" ) . forEach ( img => {…" at bounding box center [409, 240] width 525 height 364
paste textarea "img"
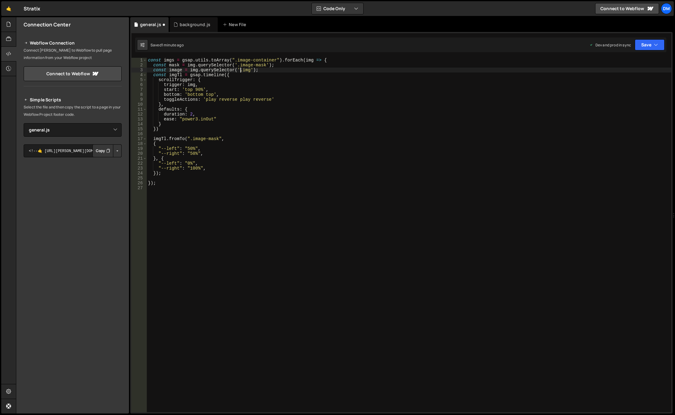
click at [255, 100] on div "const imgs = gsap . utils . toArray ( ".image-container" ) . forEach ( img => {…" at bounding box center [409, 240] width 525 height 364
click at [243, 120] on div "const imgs = gsap . utils . toArray ( ".image-container" ) . forEach ( img => {…" at bounding box center [409, 240] width 525 height 364
click at [168, 171] on div "const imgs = gsap . utils . toArray ( ".image-container" ) . forEach ( img => {…" at bounding box center [409, 240] width 525 height 364
type textarea "});"
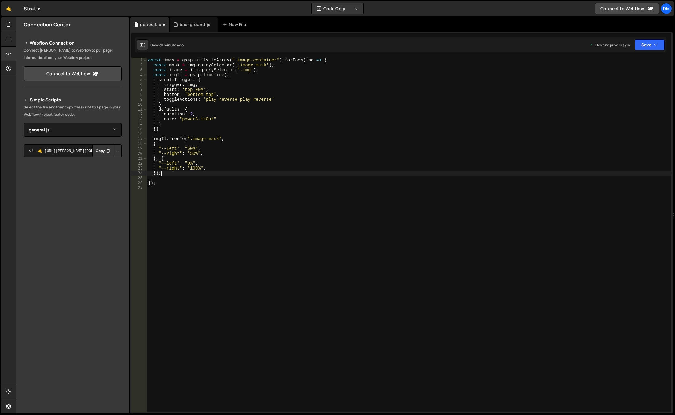
click at [192, 176] on div "const imgs = gsap . utils . toArray ( ".image-container" ) . forEach ( img => {…" at bounding box center [409, 240] width 525 height 364
click at [191, 172] on div "const imgs = gsap . utils . toArray ( ".image-container" ) . forEach ( img => {…" at bounding box center [409, 240] width 525 height 364
type textarea "});"
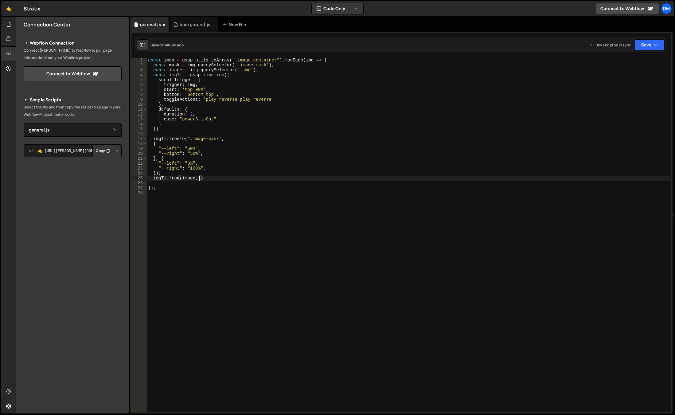
type textarea "imgTl.from(image, {})"
click at [154, 188] on div "const imgs = gsap . utils . toArray ( ".image-container" ) . forEach ( img => {…" at bounding box center [409, 240] width 525 height 364
click at [156, 189] on div "const imgs = gsap . utils . toArray ( ".image-container" ) . forEach ( img => {…" at bounding box center [409, 240] width 525 height 364
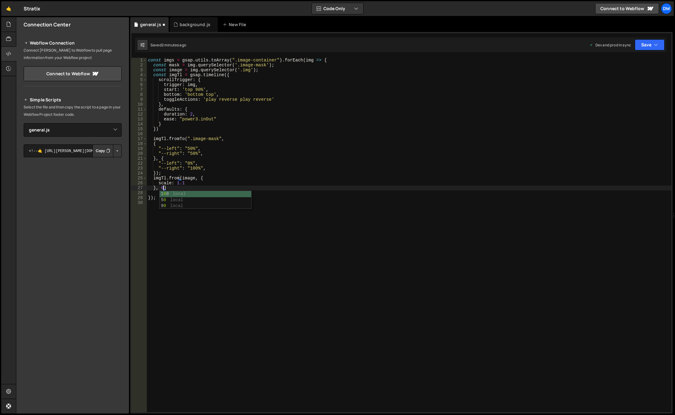
drag, startPoint x: 412, startPoint y: 122, endPoint x: 416, endPoint y: 120, distance: 4.1
click at [412, 122] on div "const imgs = gsap . utils . toArray ( ".image-container" ) . forEach ( img => {…" at bounding box center [409, 240] width 525 height 364
drag, startPoint x: 646, startPoint y: 43, endPoint x: 639, endPoint y: 55, distance: 14.0
click at [646, 43] on button "Save" at bounding box center [650, 44] width 30 height 11
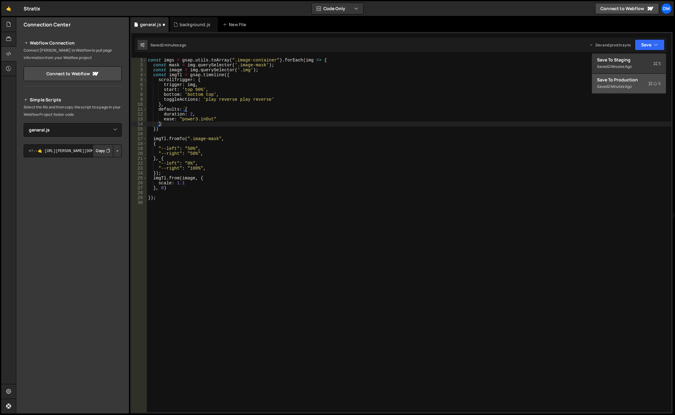
click at [625, 76] on button "Save to Production S Saved 2 minutes ago" at bounding box center [629, 84] width 74 height 20
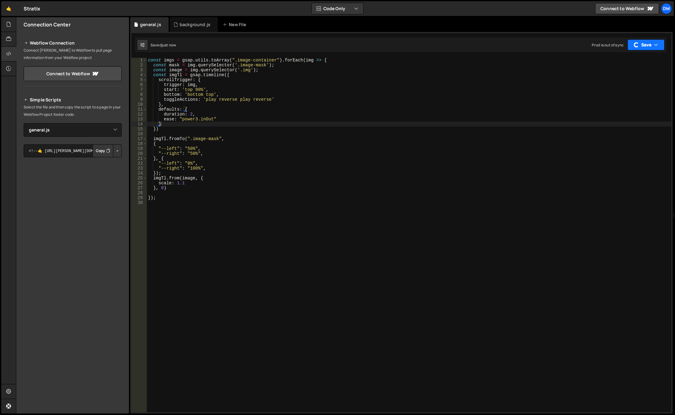
click at [640, 50] on button "Save" at bounding box center [646, 44] width 37 height 11
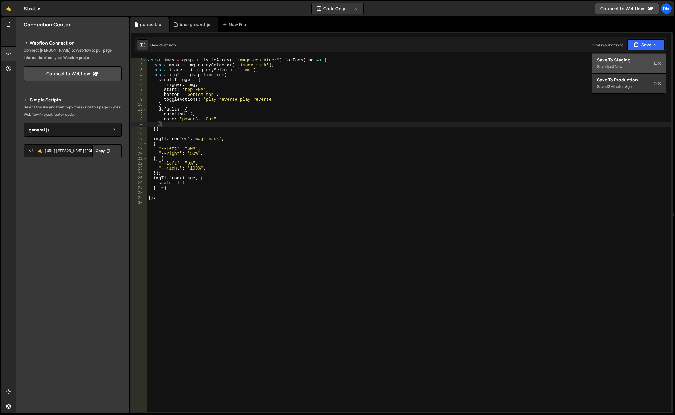
click at [623, 63] on div "Saved just now" at bounding box center [629, 66] width 64 height 7
click at [190, 149] on div "const imgs = gsap . utils . toArray ( ".image-container" ) . forEach ( img => {…" at bounding box center [409, 240] width 525 height 364
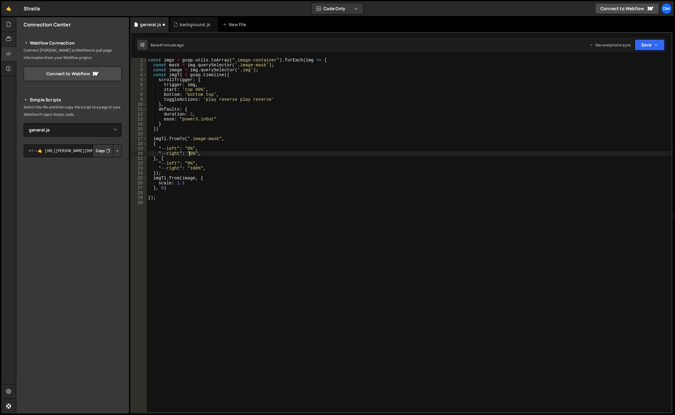
type textarea ""--right": "0%","
click at [281, 193] on div "const imgs = gsap . utils . toArray ( ".image-container" ) . forEach ( img => {…" at bounding box center [409, 240] width 525 height 364
click at [199, 184] on div "const imgs = gsap . utils . toArray ( ".image-container" ) . forEach ( img => {…" at bounding box center [409, 240] width 525 height 364
type textarea "scale: 1.1"
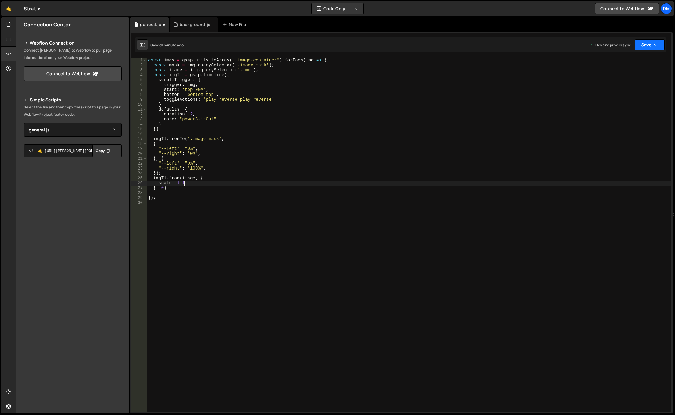
drag, startPoint x: 649, startPoint y: 42, endPoint x: 642, endPoint y: 52, distance: 11.8
click at [649, 42] on button "Save" at bounding box center [650, 44] width 30 height 11
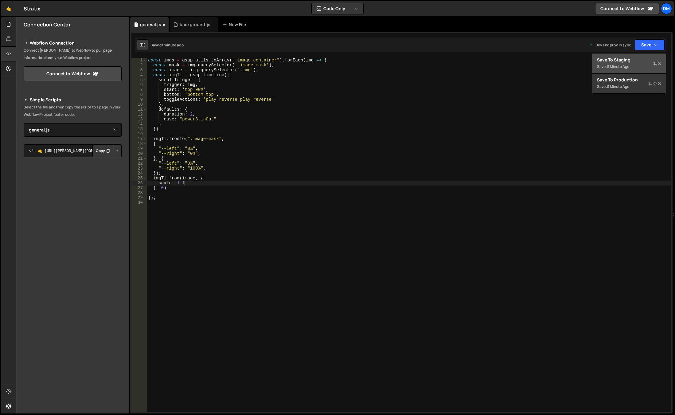
click at [637, 57] on div "Save to Staging S" at bounding box center [629, 60] width 64 height 6
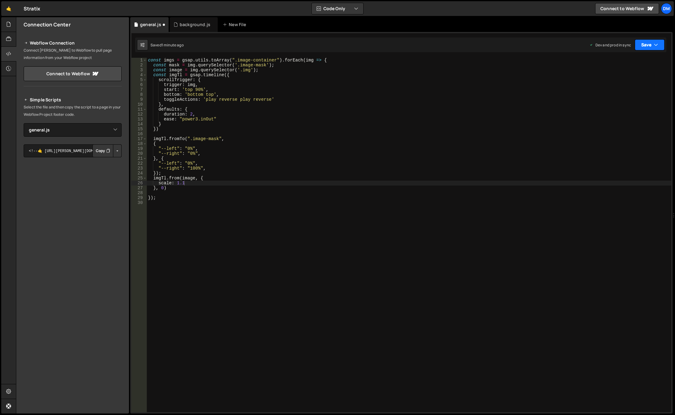
click at [647, 47] on button "Save" at bounding box center [650, 44] width 30 height 11
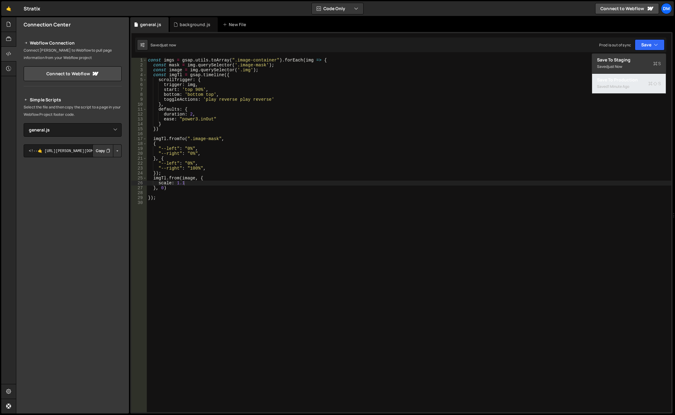
drag, startPoint x: 622, startPoint y: 83, endPoint x: 261, endPoint y: 177, distance: 373.0
click at [622, 84] on div "Saved 1 minute ago" at bounding box center [629, 86] width 64 height 7
drag, startPoint x: 199, startPoint y: 195, endPoint x: 185, endPoint y: 195, distance: 13.2
click at [199, 195] on div "const imgs = gsap . utils . toArray ( ".image-container" ) . forEach ( img => {…" at bounding box center [409, 240] width 525 height 364
click at [266, 71] on div "const imgs = gsap . utils . toArray ( ".image-container" ) . forEach ( img => {…" at bounding box center [409, 240] width 525 height 364
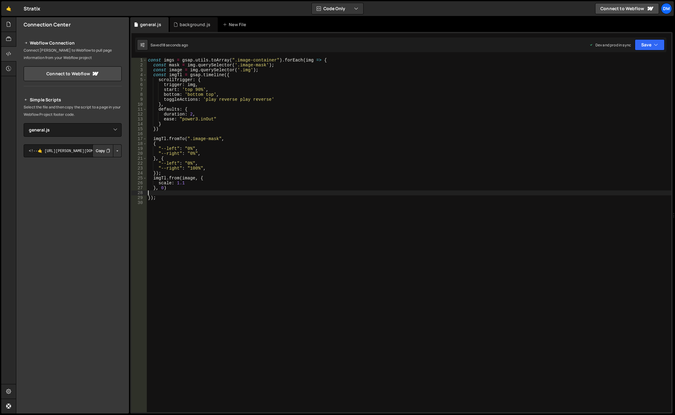
type textarea "const image = img.querySelector('.img');"
paste textarea "img-frame"
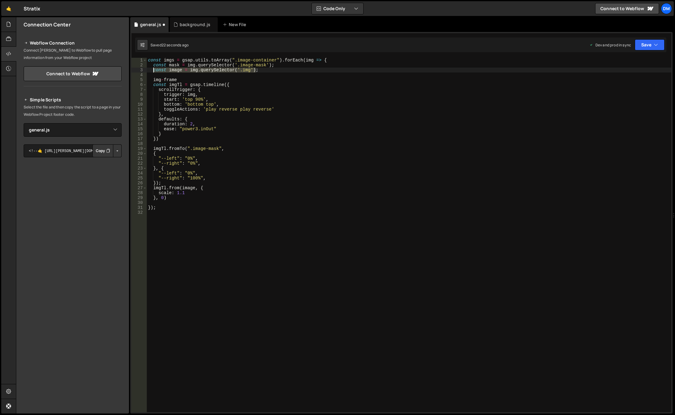
drag, startPoint x: 264, startPoint y: 70, endPoint x: 152, endPoint y: 71, distance: 111.5
click at [152, 71] on div "const imgs = gsap . utils . toArray ( ".image-container" ) . forEach ( img => {…" at bounding box center [409, 240] width 525 height 364
type textarea "const image = img.querySelector('.img');"
click at [184, 74] on div "const imgs = gsap . utils . toArray ( ".image-container" ) . forEach ( img => {…" at bounding box center [409, 240] width 525 height 364
paste textarea "const image = img.querySelector('.img');"
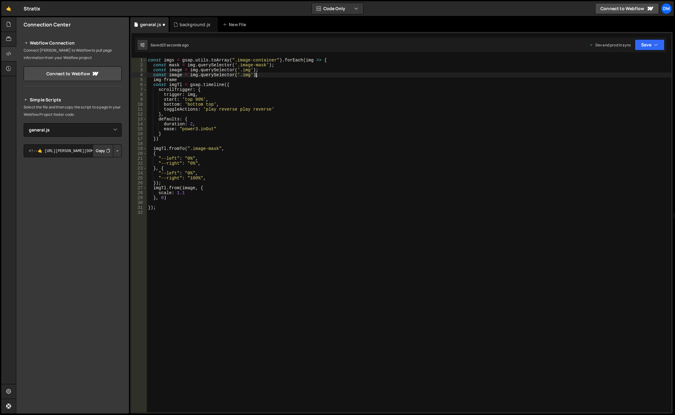
click at [172, 74] on div "const imgs = gsap . utils . toArray ( ".image-container" ) . forEach ( img => {…" at bounding box center [409, 240] width 525 height 364
click at [182, 74] on div "const imgs = gsap . utils . toArray ( ".image-container" ) . forEach ( img => {…" at bounding box center [409, 240] width 525 height 364
click at [199, 66] on div "const imgs = gsap . utils . toArray ( ".image-container" ) . forEach ( img => {…" at bounding box center [409, 240] width 525 height 364
drag, startPoint x: 187, startPoint y: 81, endPoint x: 153, endPoint y: 81, distance: 34.4
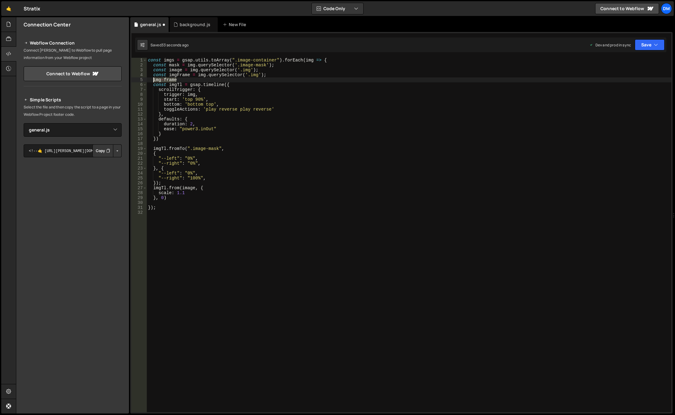
click at [153, 81] on div "const imgs = gsap . utils . toArray ( ".image-container" ) . forEach ( img => {…" at bounding box center [409, 240] width 525 height 364
type textarea "img-frame"
click at [250, 76] on div "const imgs = gsap . utils . toArray ( ".image-container" ) . forEach ( img => {…" at bounding box center [409, 240] width 525 height 364
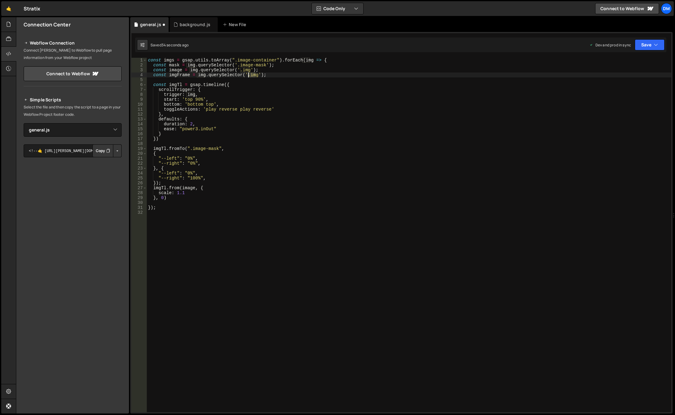
paste textarea "-frame"
click at [309, 101] on div "const imgs = gsap . utils . toArray ( ".image-container" ) . forEach ( img => {…" at bounding box center [409, 240] width 525 height 364
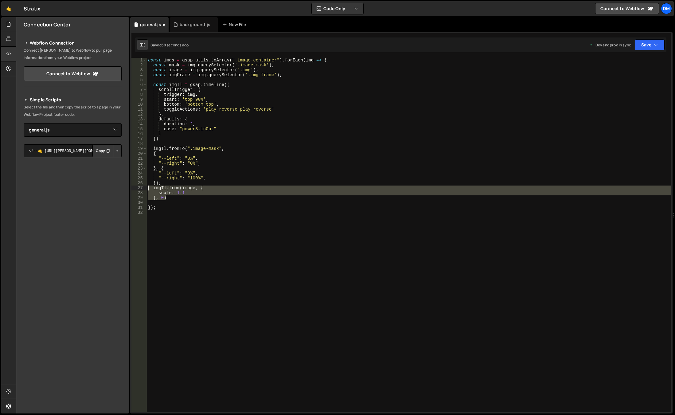
drag, startPoint x: 167, startPoint y: 194, endPoint x: 147, endPoint y: 191, distance: 20.6
click at [146, 190] on div "start: 'top 90%', 1 2 3 4 5 6 7 8 9 10 11 12 13 14 15 16 17 18 19 20 21 22 23 2…" at bounding box center [402, 235] width 540 height 355
type textarea "imgTl.from(image, { scale: 1.1"
click at [179, 200] on div "const imgs = gsap . utils . toArray ( ".image-container" ) . forEach ( img => {…" at bounding box center [409, 240] width 525 height 364
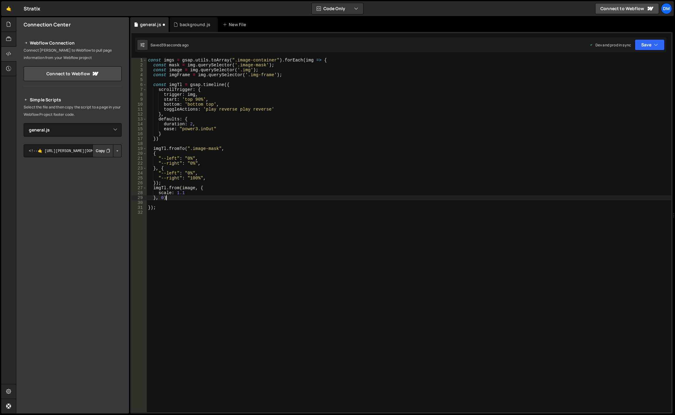
click at [179, 198] on div "const imgs = gsap . utils . toArray ( ".image-container" ) . forEach ( img => {…" at bounding box center [409, 240] width 525 height 364
type textarea "}, 0);"
paste textarea "}, 0)"
click at [177, 74] on div "const imgs = gsap . utils . toArray ( ".image-container" ) . forEach ( img => {…" at bounding box center [409, 240] width 525 height 364
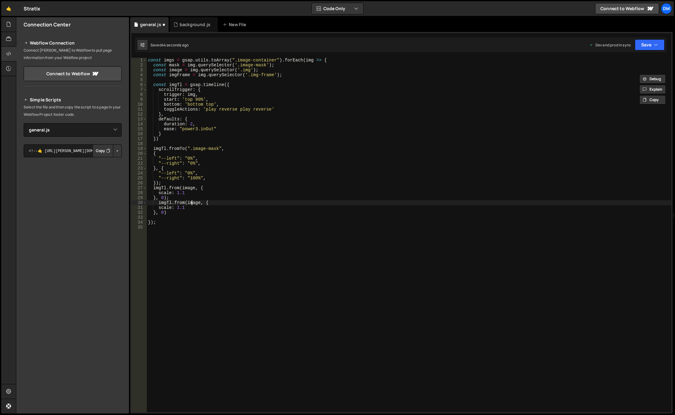
click at [191, 204] on div "const imgs = gsap . utils . toArray ( ".image-container" ) . forEach ( img => {…" at bounding box center [409, 240] width 525 height 364
paste textarea "gFram"
type textarea "imgTl.from(imgFrame, {"
drag, startPoint x: 182, startPoint y: 215, endPoint x: 172, endPoint y: 211, distance: 10.6
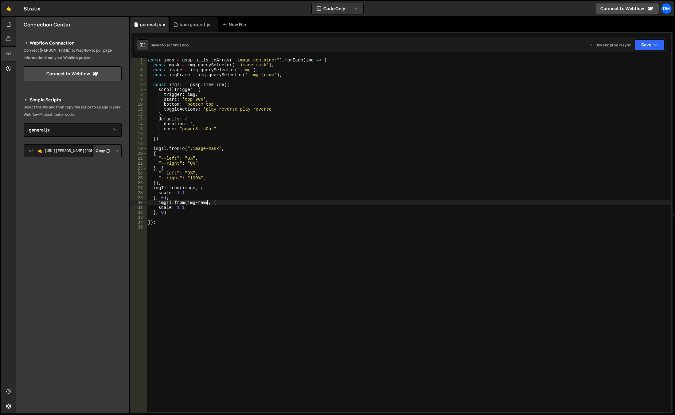
click at [182, 215] on div "const imgs = gsap . utils . toArray ( ".image-container" ) . forEach ( img => {…" at bounding box center [409, 240] width 525 height 364
click at [167, 207] on div "const imgs = gsap . utils . toArray ( ".image-container" ) . forEach ( img => {…" at bounding box center [409, 240] width 525 height 364
drag, startPoint x: 185, startPoint y: 210, endPoint x: 176, endPoint y: 208, distance: 9.8
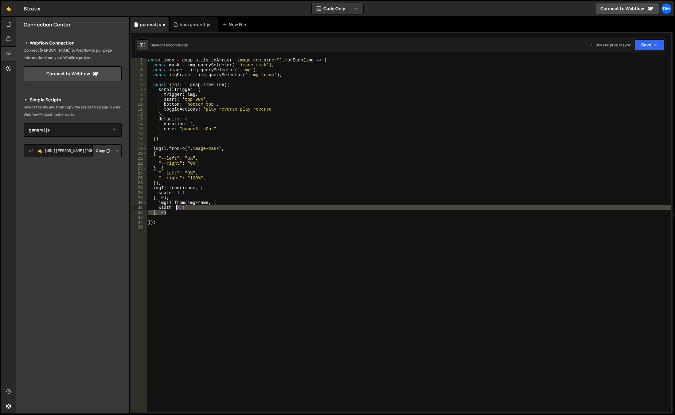
click at [176, 208] on div "const imgs = gsap . utils . toArray ( ".image-container" ) . forEach ( img => {…" at bounding box center [409, 240] width 525 height 364
click at [179, 208] on div "const imgs = gsap . utils . toArray ( ".image-container" ) . forEach ( img => {…" at bounding box center [409, 235] width 525 height 355
drag, startPoint x: 187, startPoint y: 206, endPoint x: 176, endPoint y: 207, distance: 11.4
click at [176, 207] on div "const imgs = gsap . utils . toArray ( ".image-container" ) . forEach ( img => {…" at bounding box center [409, 240] width 525 height 364
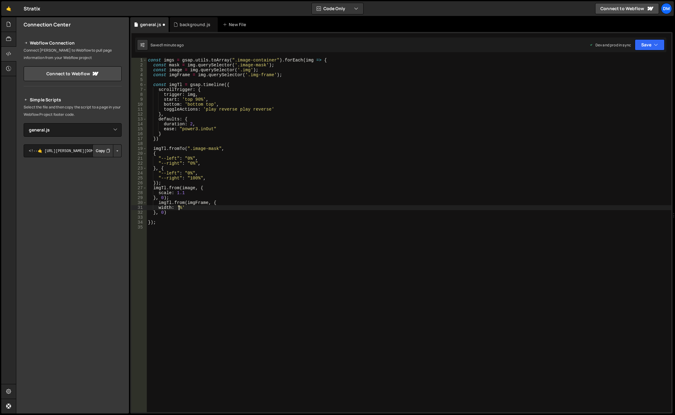
type textarea "width: '0%'"
click at [276, 270] on div "const imgs = gsap . utils . toArray ( ".image-container" ) . forEach ( img => {…" at bounding box center [409, 240] width 525 height 364
click at [638, 45] on button "Save" at bounding box center [650, 44] width 30 height 11
click at [631, 59] on div "Save to Staging S" at bounding box center [629, 60] width 64 height 6
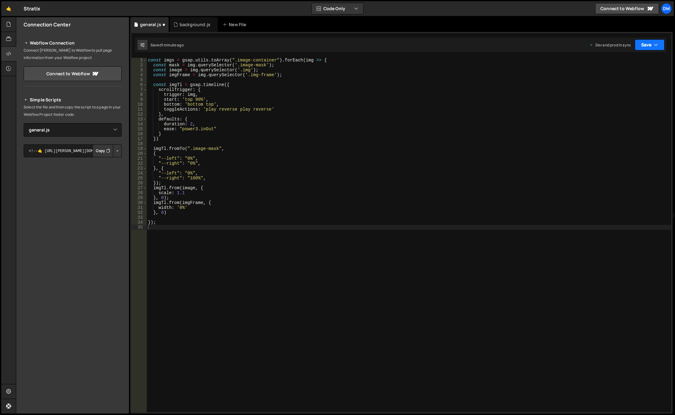
click at [647, 42] on button "Save" at bounding box center [650, 44] width 30 height 11
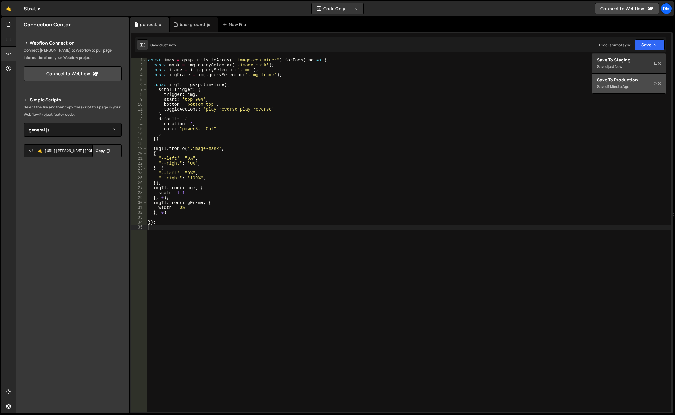
click at [619, 79] on div "Save to Production S" at bounding box center [629, 80] width 64 height 6
type textarea "}, 0);"
click at [453, 198] on div "const imgs = gsap . utils . toArray ( ".image-container" ) . forEach ( img => {…" at bounding box center [409, 240] width 525 height 364
click at [209, 215] on div "const imgs = gsap . utils . toArray ( ".image-container" ) . forEach ( img => {…" at bounding box center [409, 240] width 525 height 364
click at [216, 178] on div "const imgs = gsap . utils . toArray ( ".image-container" ) . forEach ( img => {…" at bounding box center [409, 240] width 525 height 364
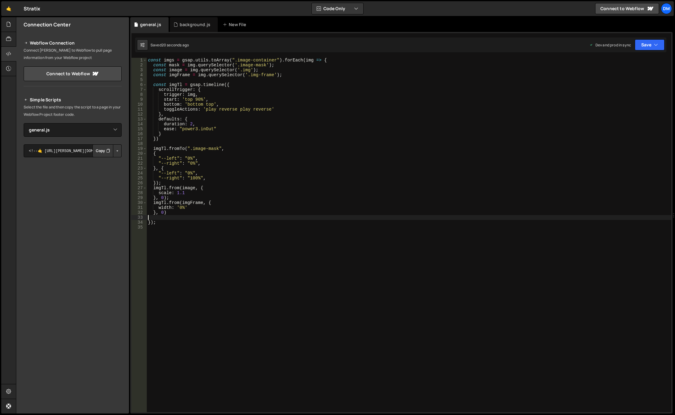
type textarea ""--right": "100%","
type textarea "d"
click at [163, 197] on div "const imgs = gsap . utils . toArray ( ".image-container" ) . forEach ( img => {…" at bounding box center [409, 240] width 525 height 364
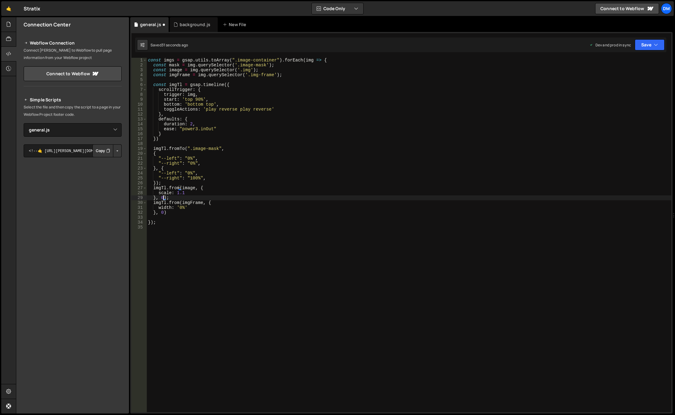
click at [214, 179] on div "const imgs = gsap . utils . toArray ( ".image-container" ) . forEach ( img => {…" at bounding box center [409, 240] width 525 height 364
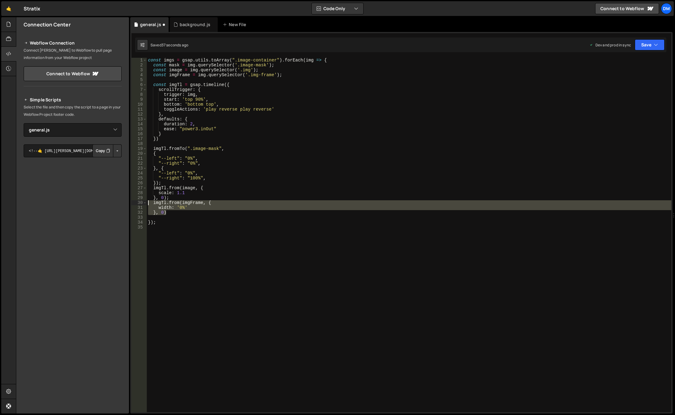
drag, startPoint x: 173, startPoint y: 214, endPoint x: 137, endPoint y: 204, distance: 37.9
click at [137, 204] on div ""--right": "100%", 1 2 3 4 5 6 7 8 9 10 11 12 13 14 15 16 17 18 19 20 21 22 23 …" at bounding box center [402, 235] width 540 height 355
click at [207, 179] on div "const imgs = gsap . utils . toArray ( ".image-container" ) . forEach ( img => {…" at bounding box center [409, 240] width 525 height 364
type textarea ""--right": "100%","
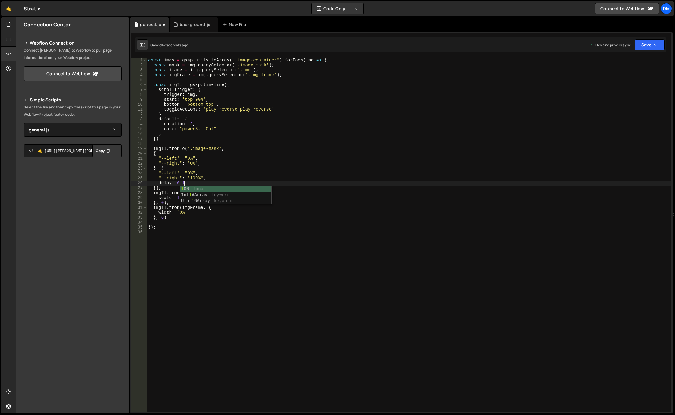
scroll to position [0, 2]
drag, startPoint x: 218, startPoint y: 161, endPoint x: 188, endPoint y: 179, distance: 35.5
click at [217, 163] on div "const imgs = gsap . utils . toArray ( ".image-container" ) . forEach ( img => {…" at bounding box center [409, 240] width 525 height 364
drag, startPoint x: 190, startPoint y: 183, endPoint x: 158, endPoint y: 183, distance: 31.3
click at [158, 183] on div "const imgs = gsap . utils . toArray ( ".image-container" ) . forEach ( img => {…" at bounding box center [409, 240] width 525 height 364
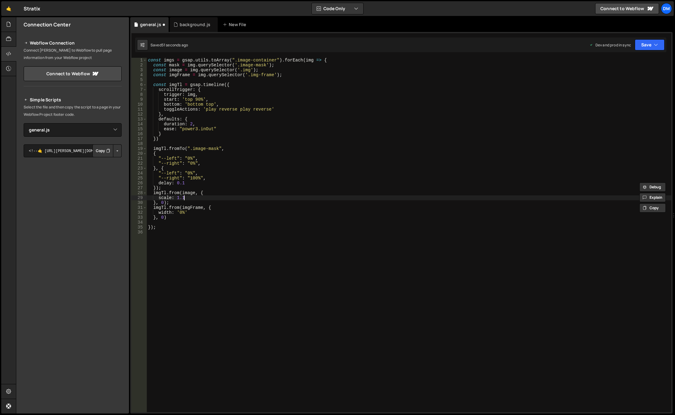
click at [193, 198] on div "const imgs = gsap . utils . toArray ( ".image-container" ) . forEach ( img => {…" at bounding box center [409, 240] width 525 height 364
type textarea "scale: 1.1,"
paste textarea "delay: 0.1"
click at [284, 184] on div "const imgs = gsap . utils . toArray ( ".image-container" ) . forEach ( img => {…" at bounding box center [409, 240] width 525 height 364
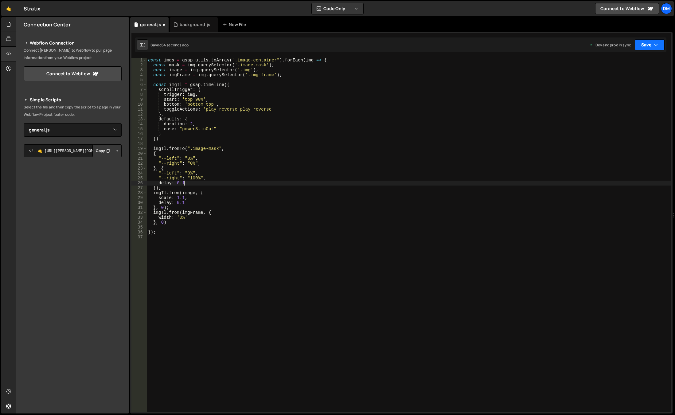
click at [644, 49] on button "Save" at bounding box center [650, 44] width 30 height 11
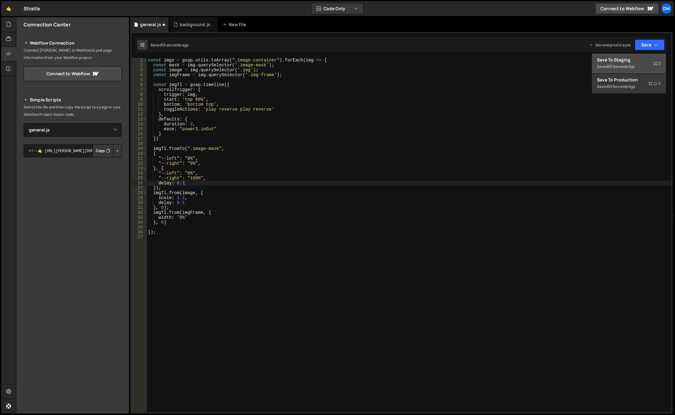
click at [631, 61] on div "Save to Staging S" at bounding box center [629, 60] width 64 height 6
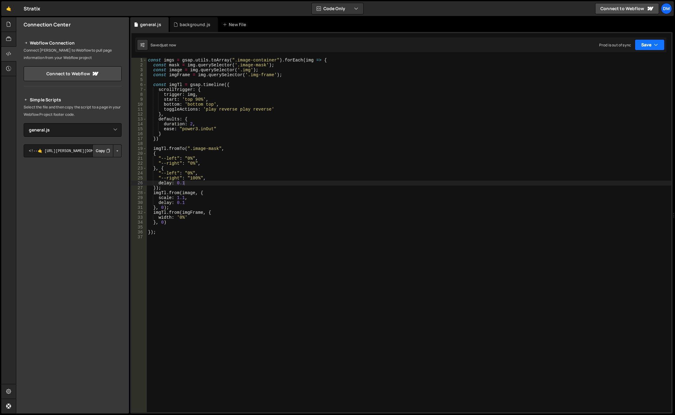
click at [651, 44] on button "Save" at bounding box center [650, 44] width 30 height 11
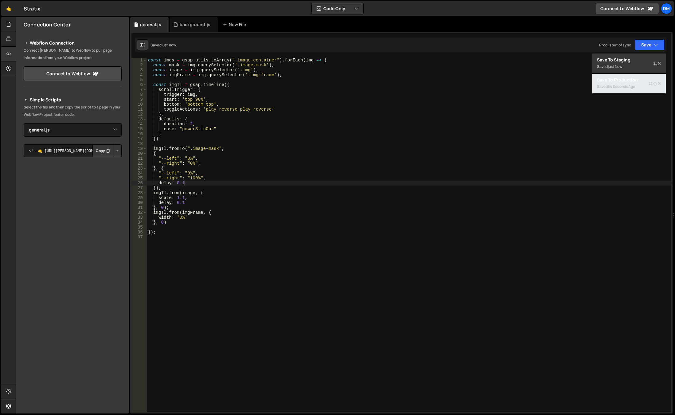
click at [623, 80] on div "Save to Production S" at bounding box center [629, 80] width 64 height 6
click at [236, 179] on div "const imgs = gsap . utils . toArray ( ".image-container" ) . forEach ( img => {…" at bounding box center [409, 240] width 525 height 364
click at [182, 183] on div "const imgs = gsap . utils . toArray ( ".image-container" ) . forEach ( img => {…" at bounding box center [409, 240] width 525 height 364
click at [186, 183] on div "const imgs = gsap . utils . toArray ( ".image-container" ) . forEach ( img => {…" at bounding box center [409, 240] width 525 height 364
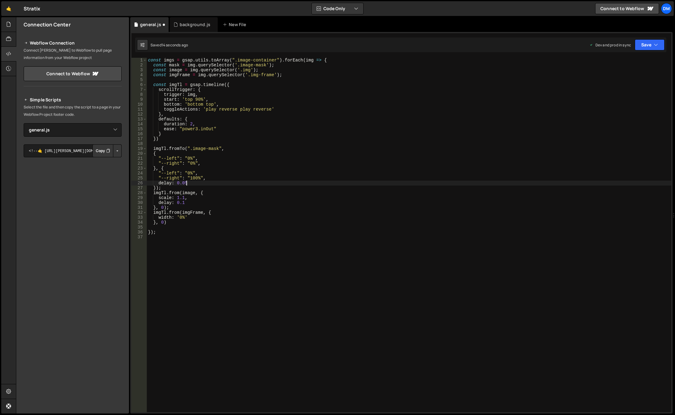
click at [186, 183] on div "const imgs = gsap . utils . toArray ( ".image-container" ) . forEach ( img => {…" at bounding box center [409, 240] width 525 height 364
click at [184, 203] on div "const imgs = gsap . utils . toArray ( ".image-container" ) . forEach ( img => {…" at bounding box center [409, 240] width 525 height 364
paste textarea "05"
click at [340, 177] on div "const imgs = gsap . utils . toArray ( ".image-container" ) . forEach ( img => {…" at bounding box center [409, 240] width 525 height 364
click at [649, 45] on button "Save" at bounding box center [650, 44] width 30 height 11
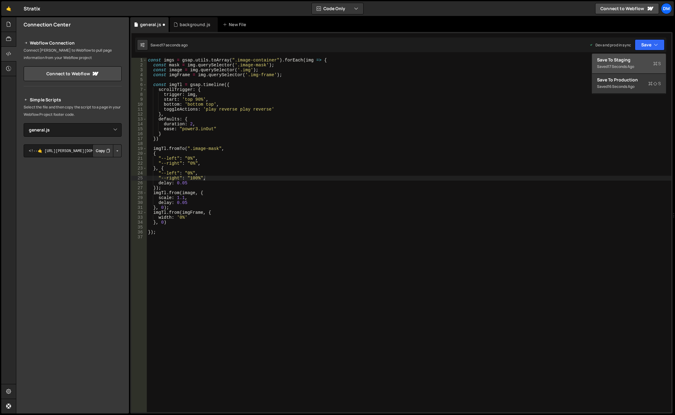
click at [637, 57] on div "Save to Staging S" at bounding box center [629, 60] width 64 height 6
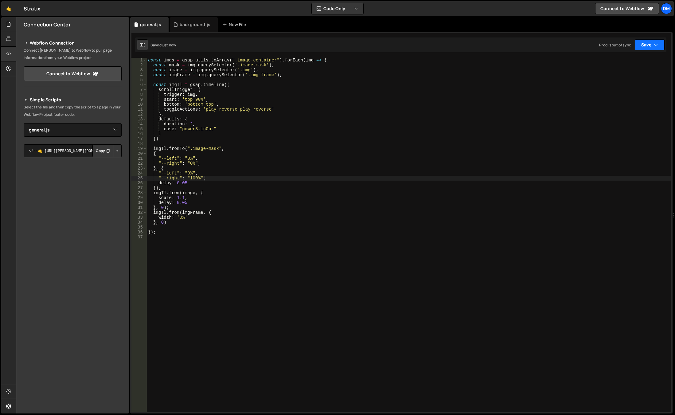
click at [654, 40] on button "Save" at bounding box center [650, 44] width 30 height 11
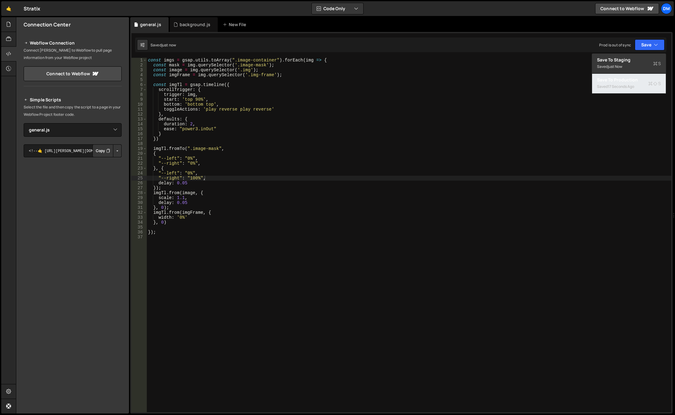
click at [627, 87] on div "17 seconds ago" at bounding box center [621, 86] width 26 height 5
click at [188, 153] on div "const imgs = gsap . utils . toArray ( ".image-container" ) . forEach ( img => {…" at bounding box center [409, 240] width 525 height 364
click at [186, 203] on div "const imgs = gsap . utils . toArray ( ".image-container" ) . forEach ( img => {…" at bounding box center [409, 240] width 525 height 364
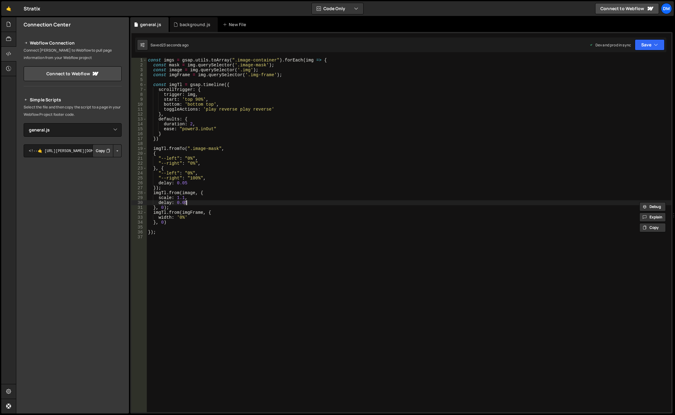
scroll to position [0, 2]
click at [187, 184] on div "const imgs = gsap . utils . toArray ( ".image-container" ) . forEach ( img => {…" at bounding box center [409, 240] width 525 height 364
type textarea "delay: 0.03"
click at [638, 49] on button "Save" at bounding box center [650, 44] width 30 height 11
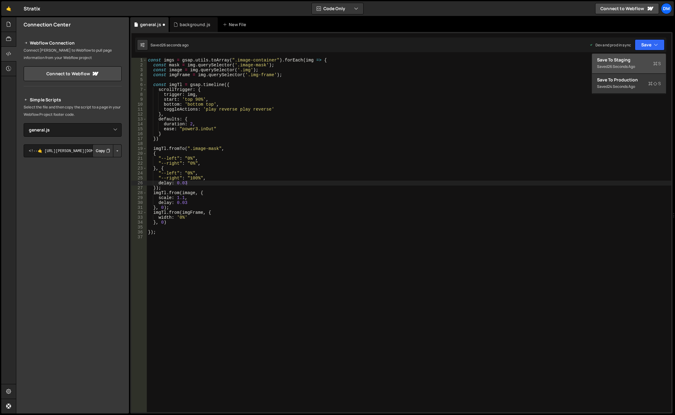
click at [630, 62] on div "Save to Staging S" at bounding box center [629, 60] width 64 height 6
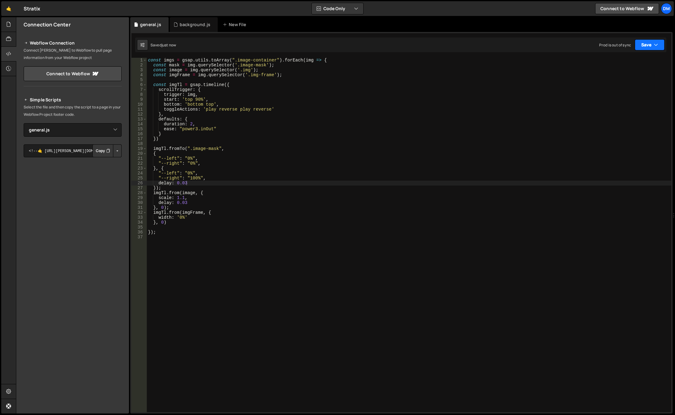
click at [649, 44] on button "Save" at bounding box center [650, 44] width 30 height 11
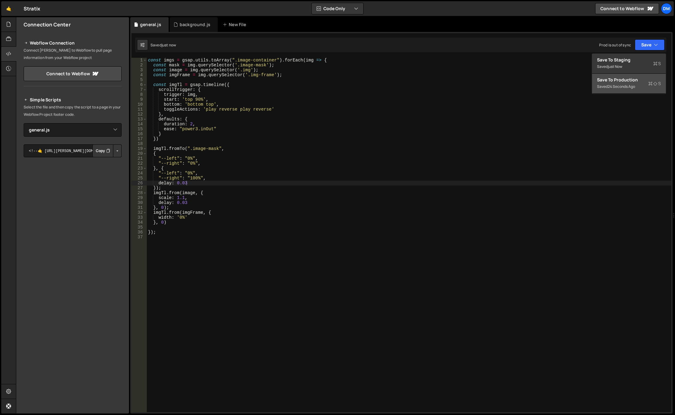
click at [624, 81] on div "Save to Production S" at bounding box center [629, 80] width 64 height 6
